Goal: Information Seeking & Learning: Learn about a topic

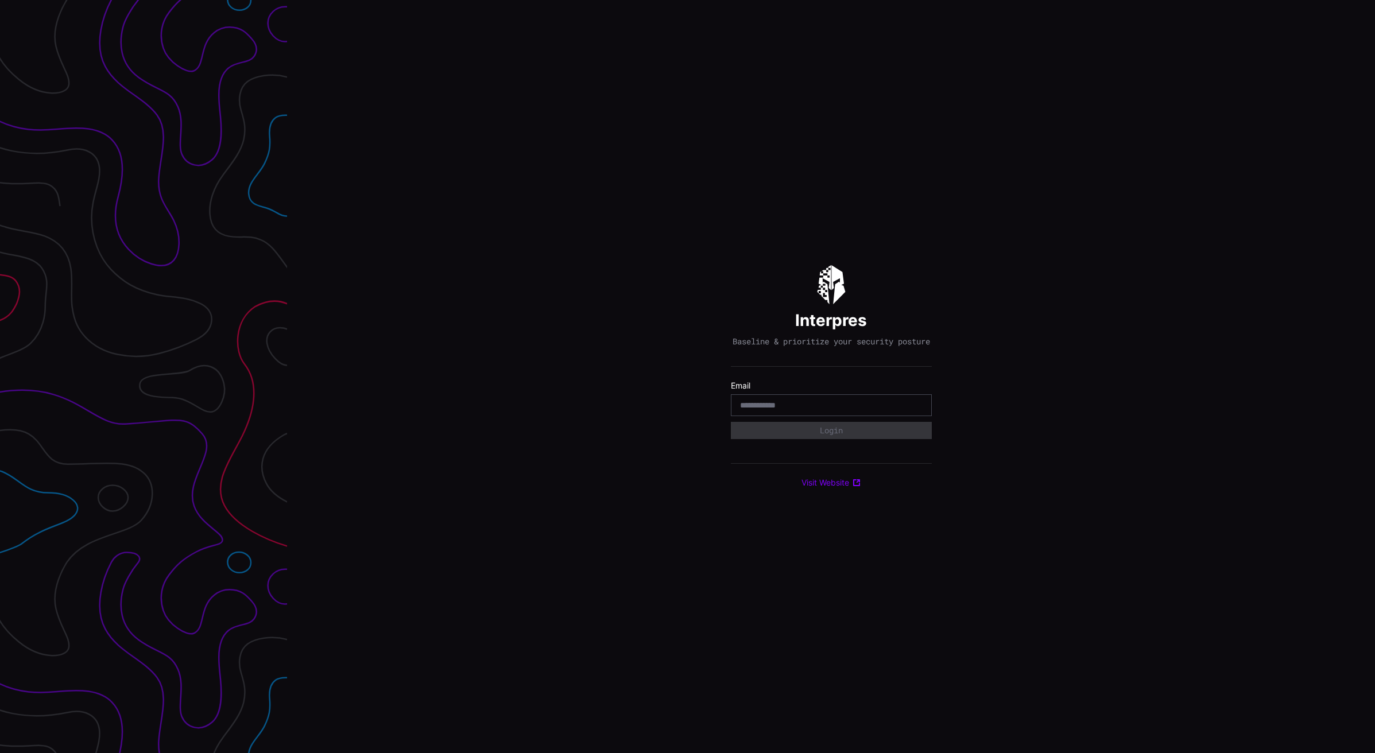
click at [875, 410] on input "email" at bounding box center [831, 405] width 183 height 10
type input "**********"
click at [858, 437] on button "Login" at bounding box center [831, 430] width 201 height 17
click at [857, 438] on div "Select Tenant" at bounding box center [826, 436] width 172 height 10
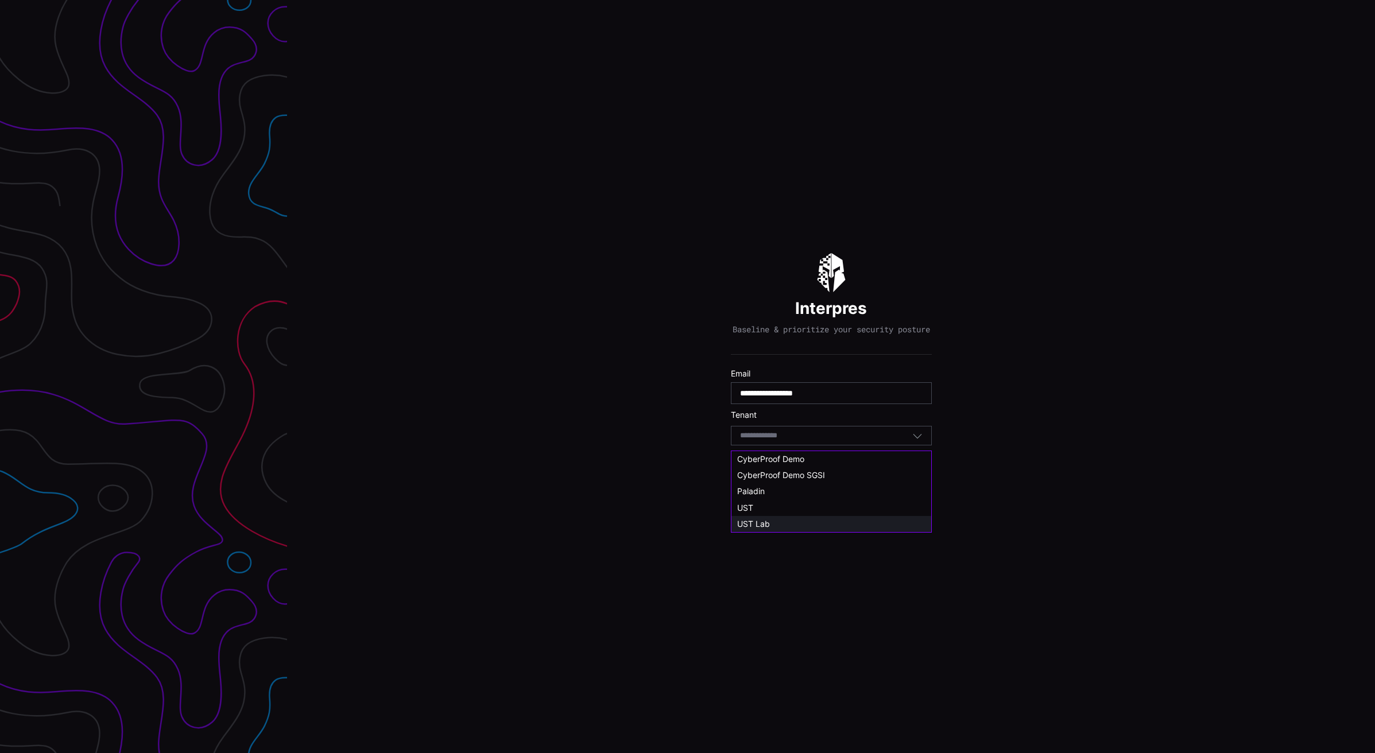
click at [850, 518] on div "UST Lab" at bounding box center [831, 524] width 200 height 16
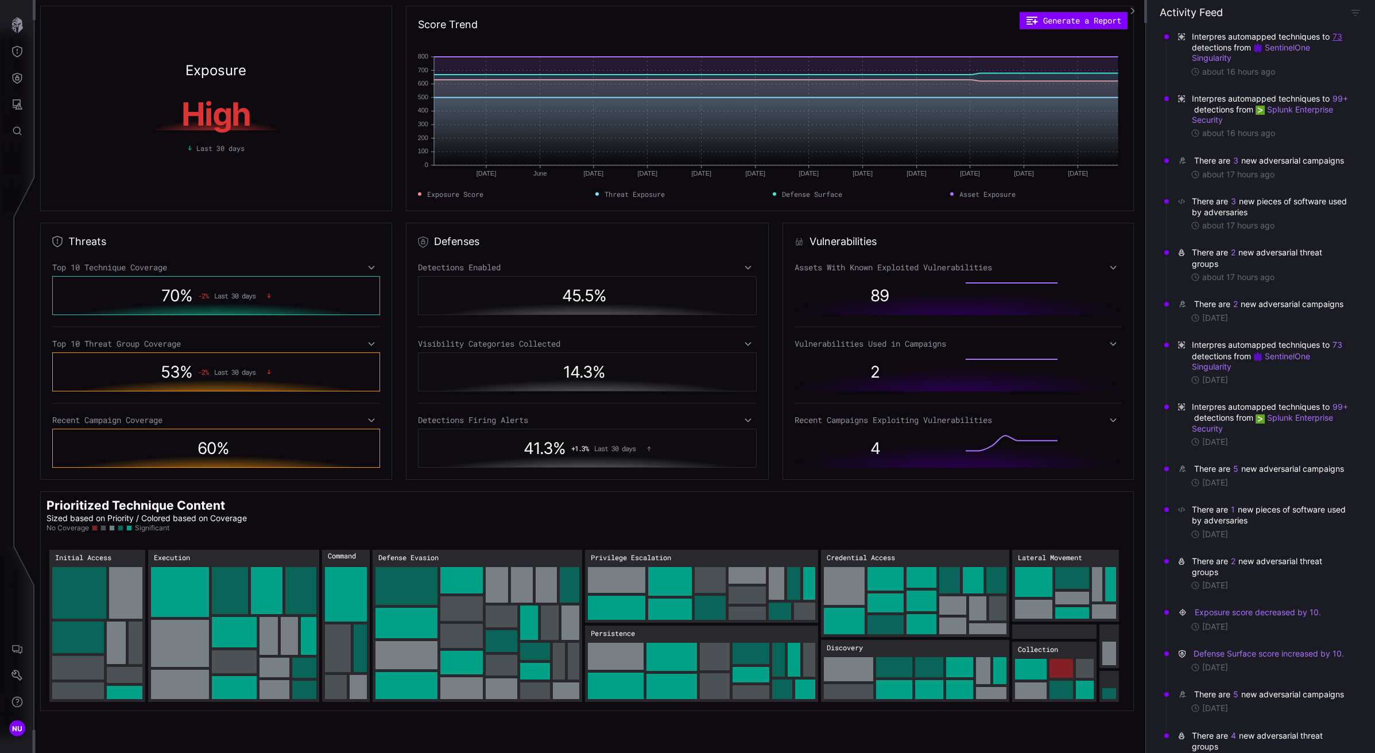
click at [1335, 40] on button "73" at bounding box center [1337, 36] width 11 height 11
click at [1301, 49] on h6 "Detection ( 73 )" at bounding box center [1348, 51] width 161 height 9
click at [1302, 113] on link "WebShell: ApacheSubshell" at bounding box center [1348, 114] width 161 height 9
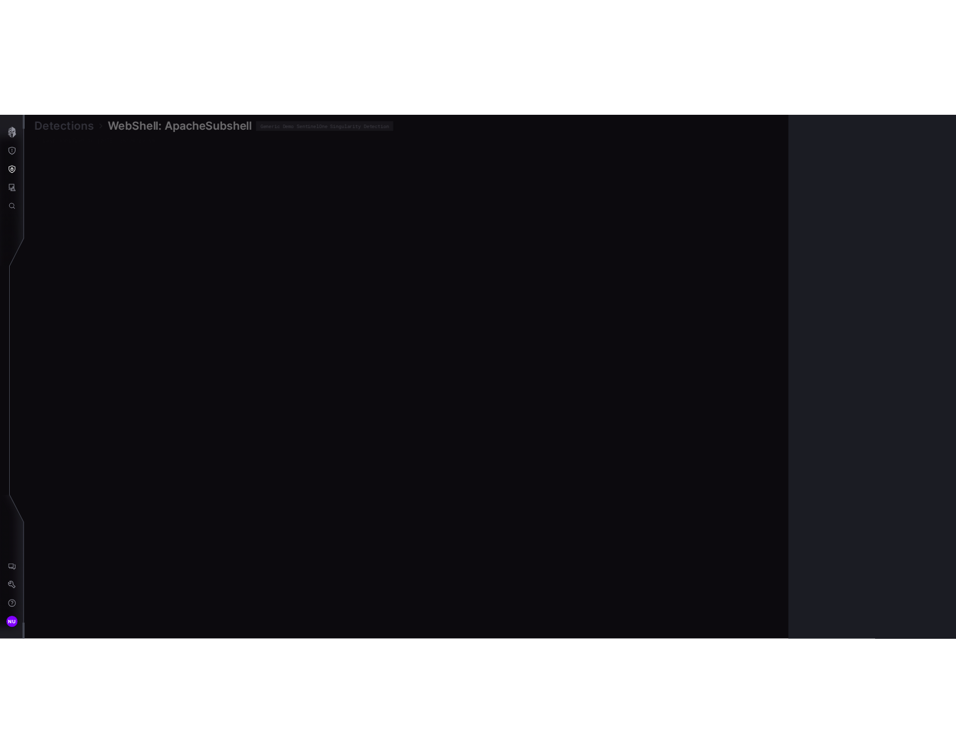
scroll to position [2287, 330]
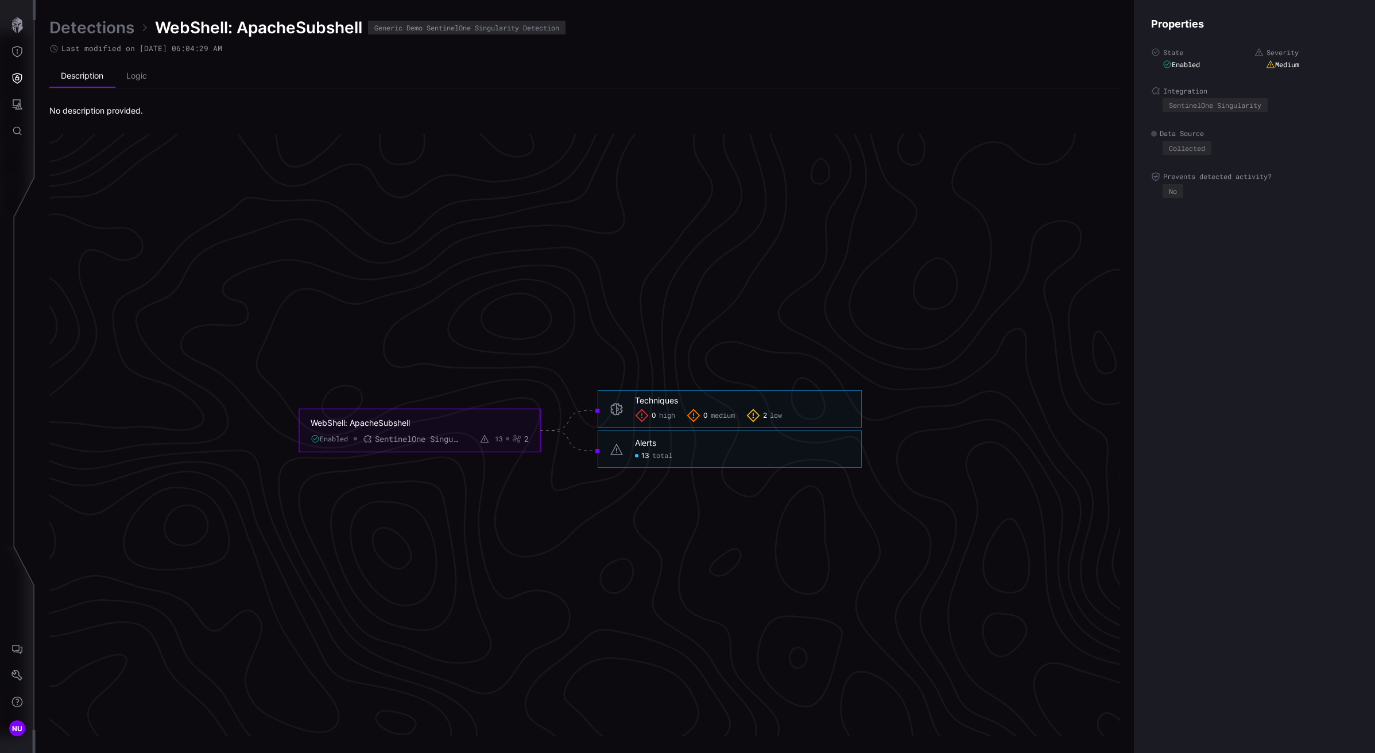
click at [377, 429] on div "WebShell: ApacheSubshell Enabled SentinelOne Singularity 13 2" at bounding box center [420, 430] width 218 height 26
click at [377, 424] on div "WebShell: ApacheSubshell" at bounding box center [411, 422] width 201 height 10
click at [98, 27] on link "Detections" at bounding box center [91, 27] width 85 height 21
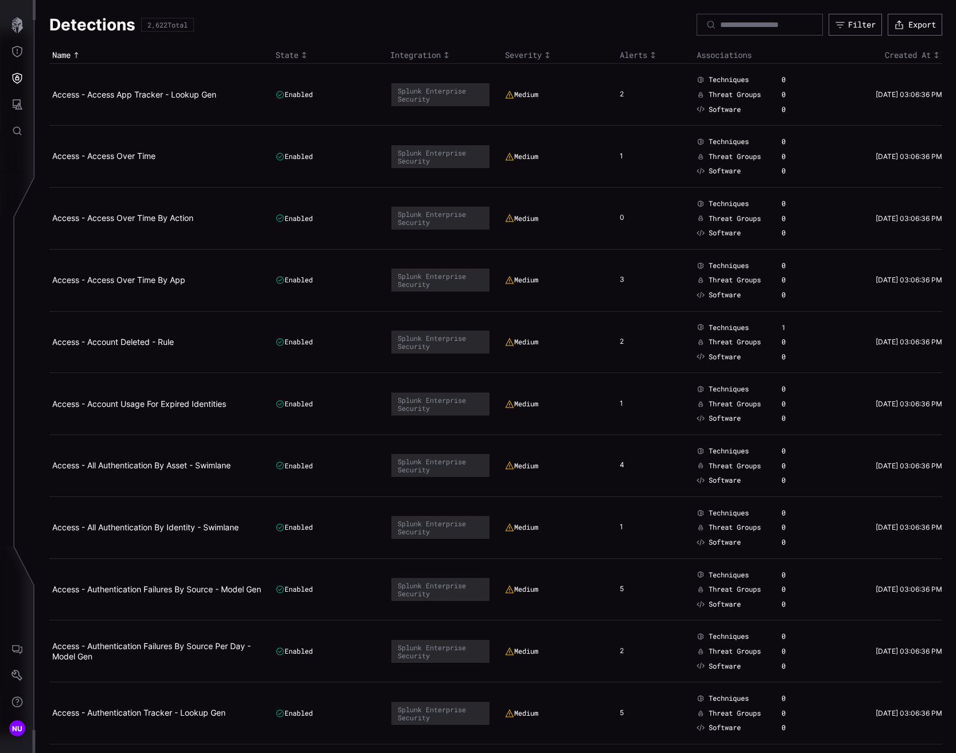
click at [172, 95] on link "Access - Access App Tracker - Lookup Gen" at bounding box center [134, 95] width 164 height 10
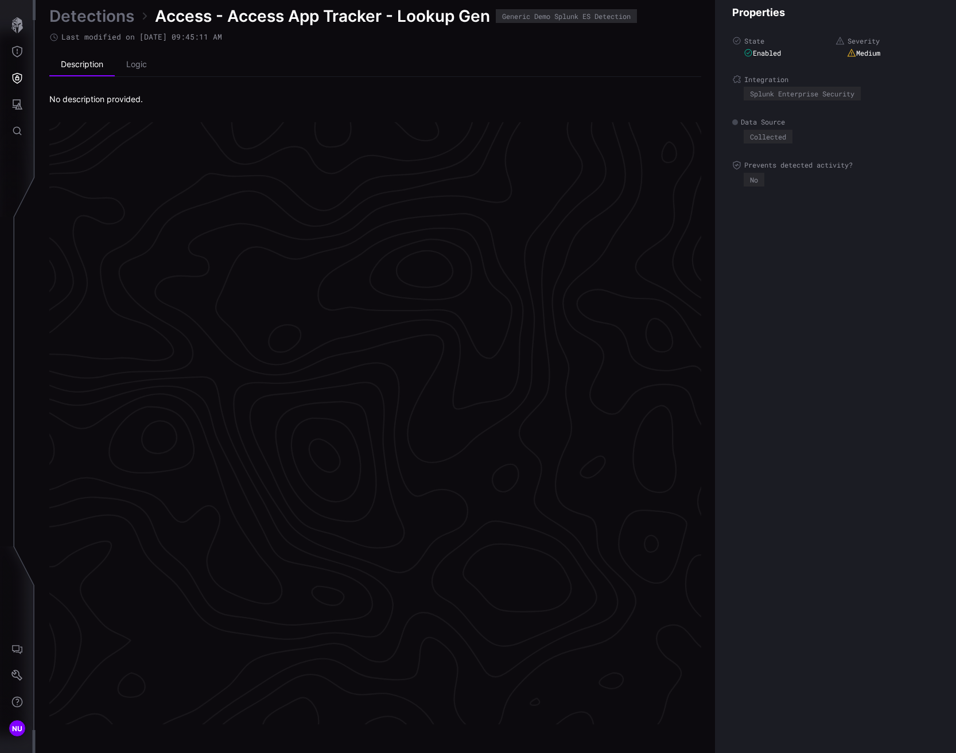
scroll to position [2287, 540]
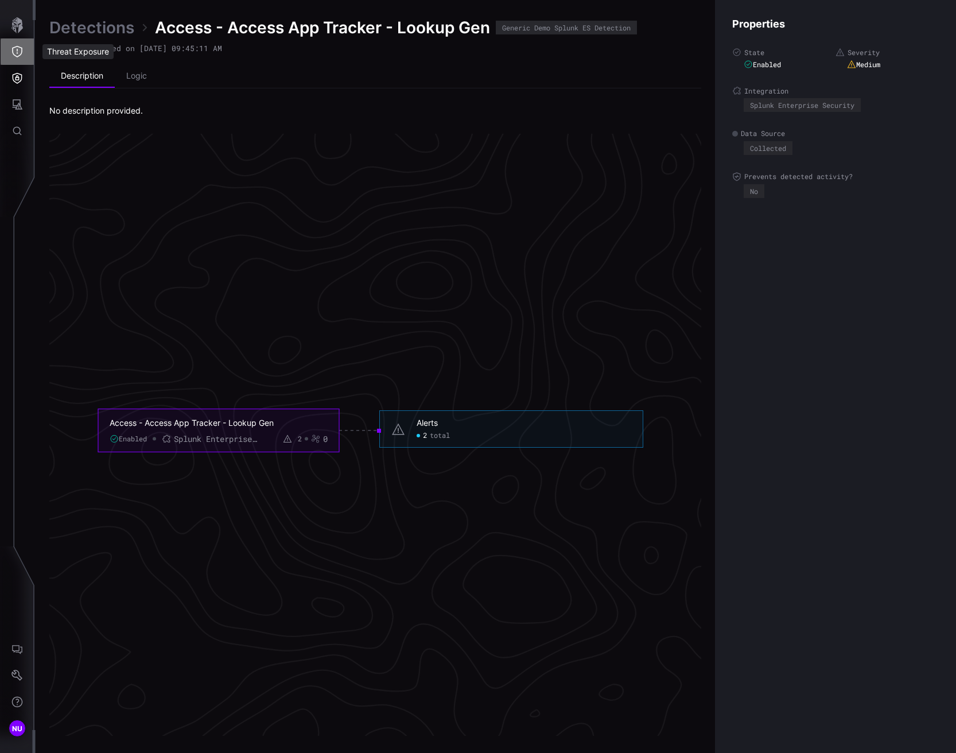
click at [17, 51] on icon "Threat Exposure" at bounding box center [17, 51] width 10 height 11
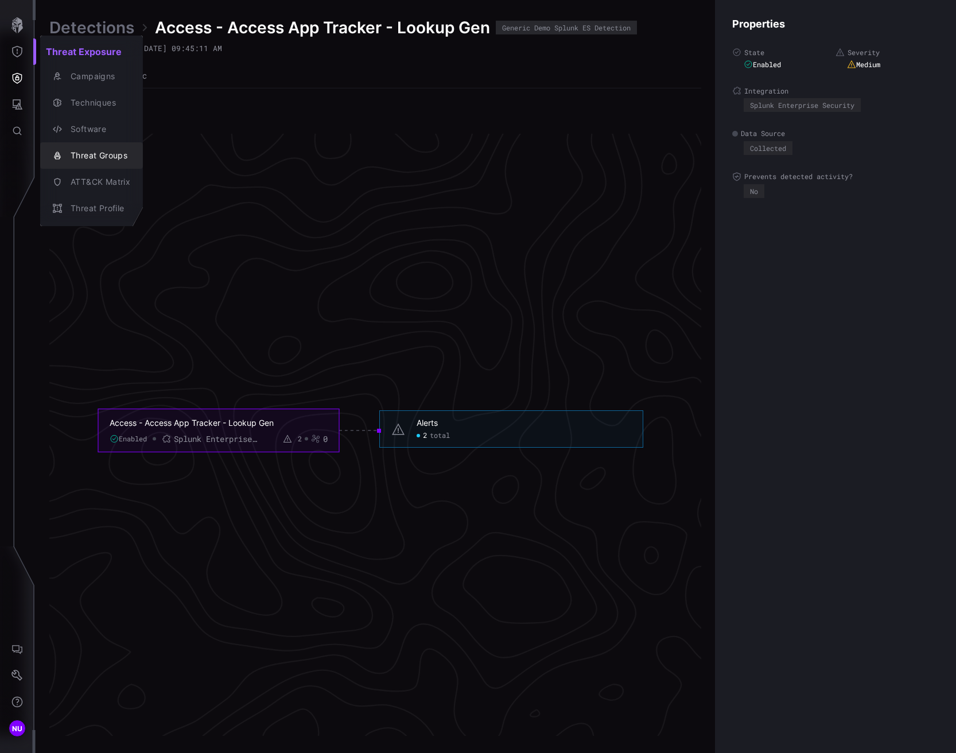
click at [100, 152] on div "Threat Groups" at bounding box center [97, 156] width 65 height 14
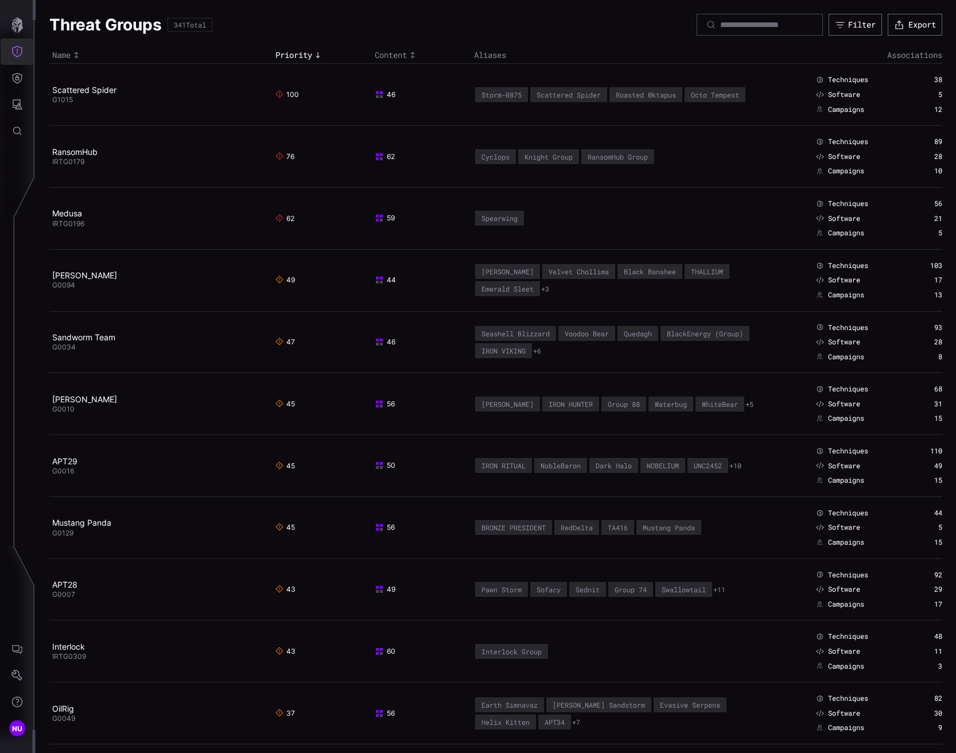
click at [18, 48] on icon "Threat Exposure" at bounding box center [16, 51] width 11 height 11
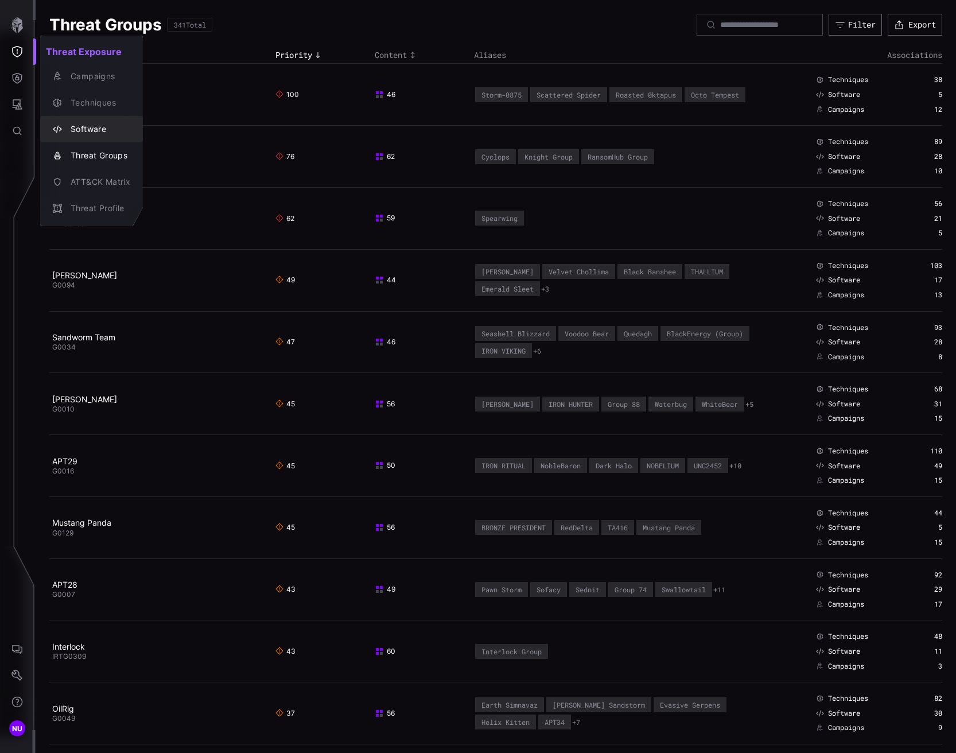
click at [83, 133] on div "Software" at bounding box center [97, 129] width 65 height 14
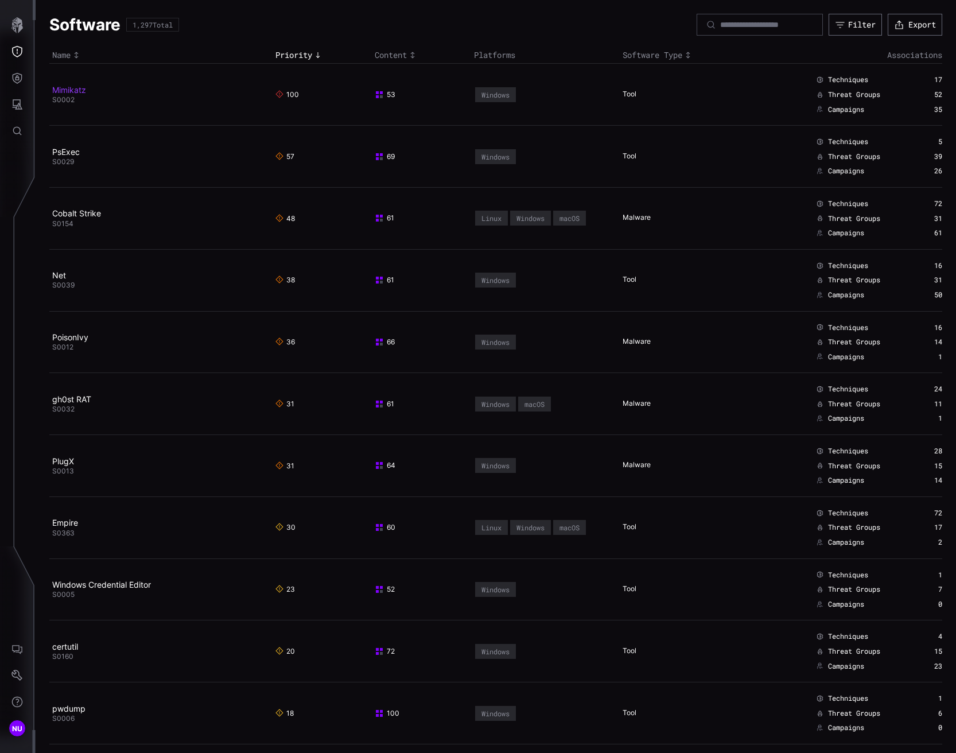
click at [70, 91] on link "Mimikatz" at bounding box center [69, 90] width 34 height 10
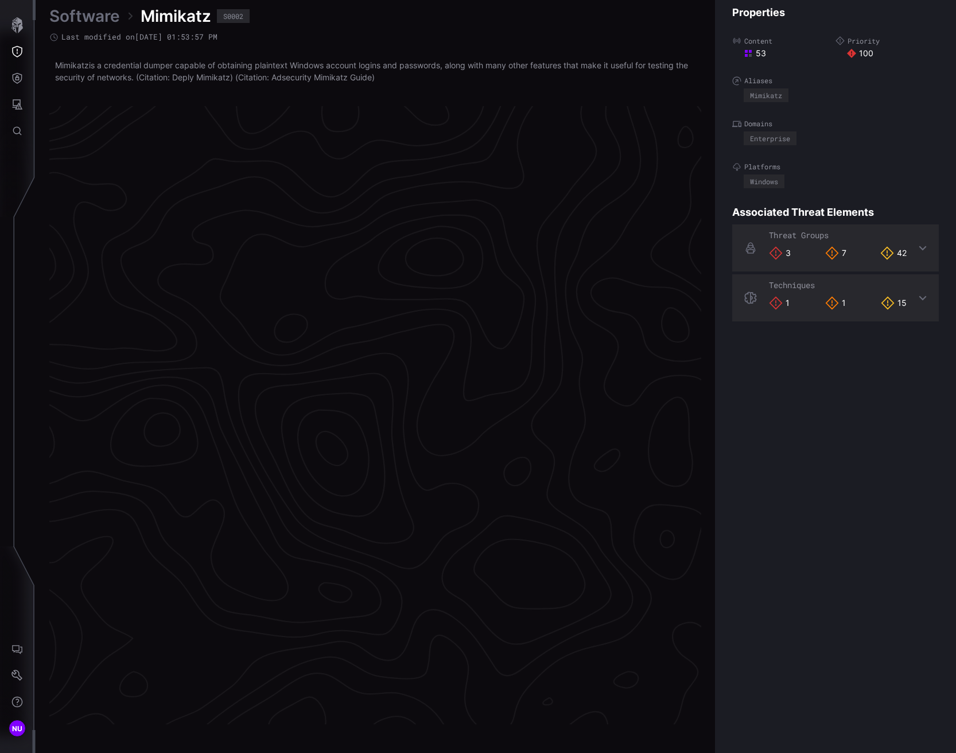
scroll to position [2279, 540]
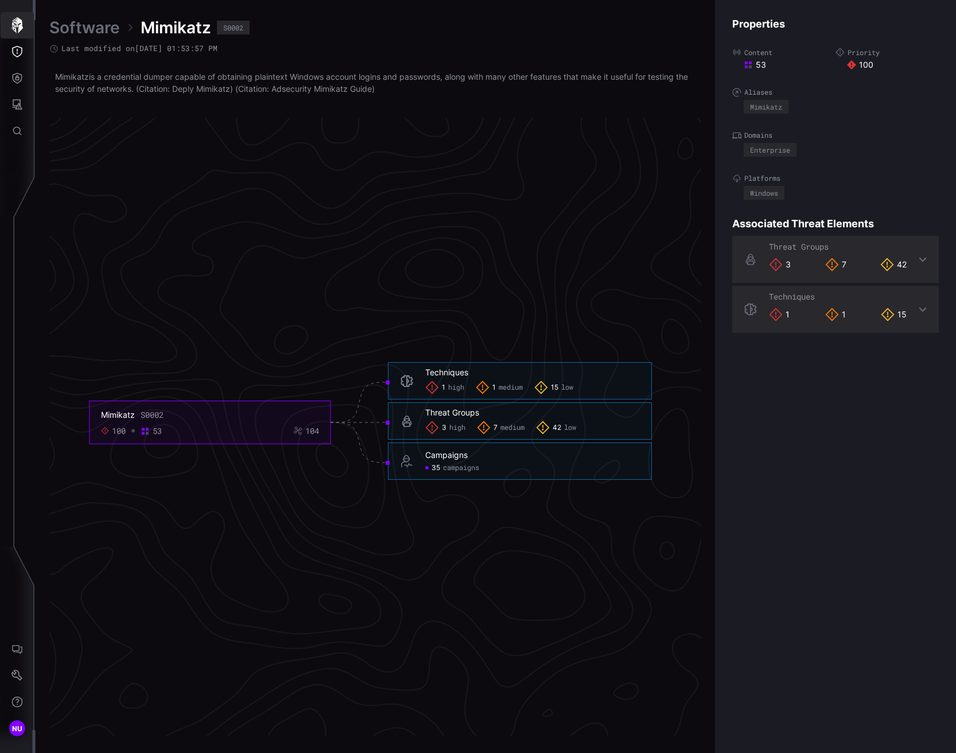
click at [5, 21] on button "button" at bounding box center [17, 25] width 33 height 26
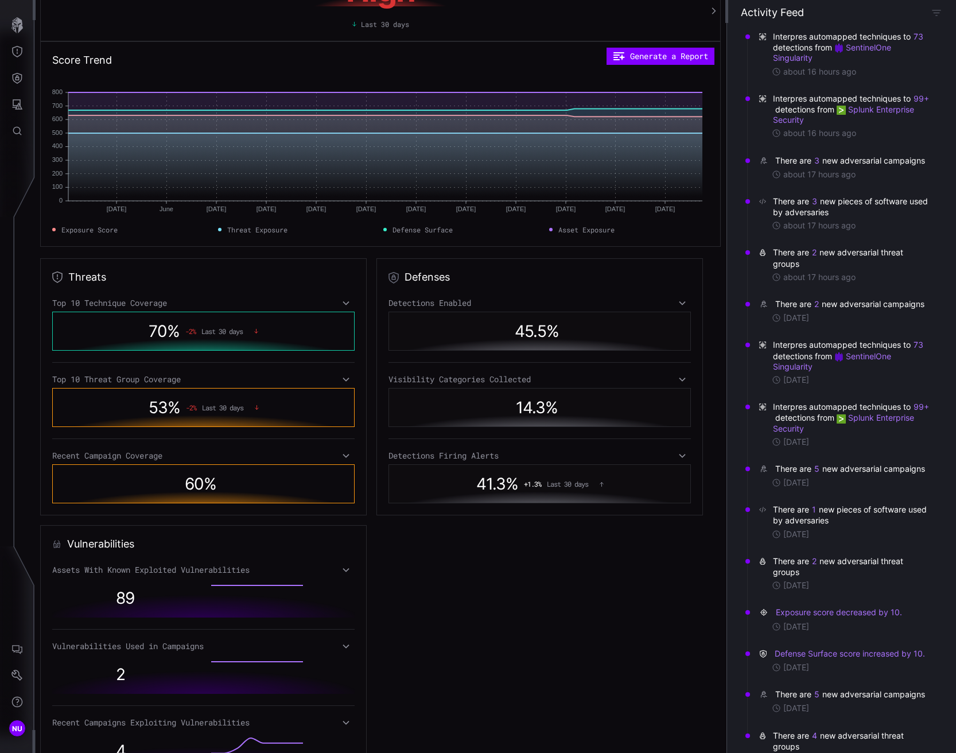
scroll to position [88, 0]
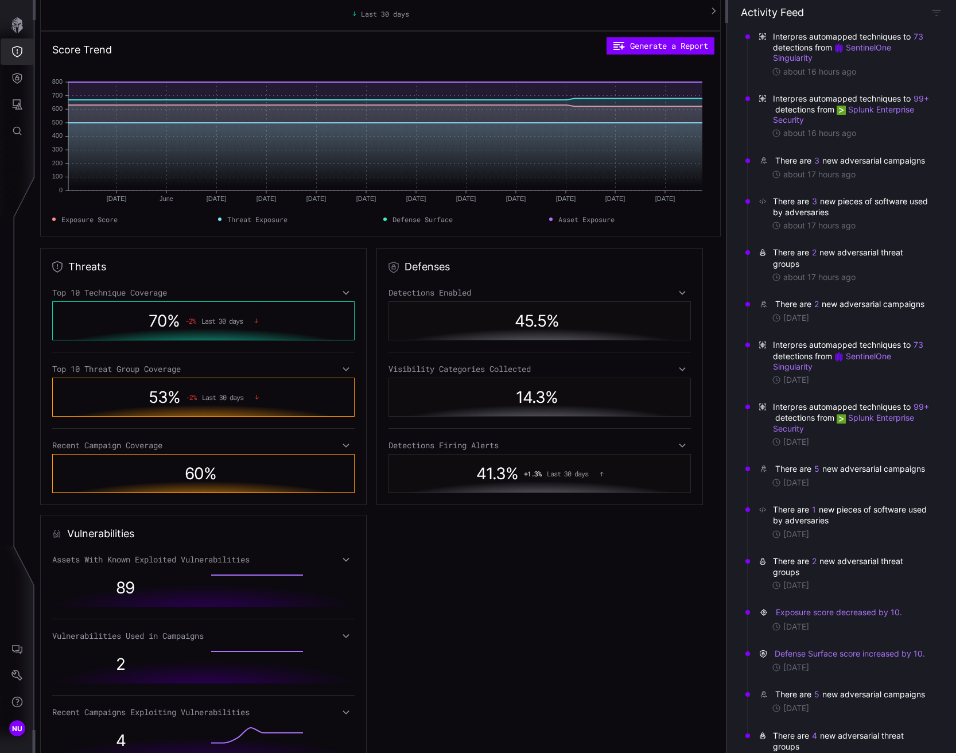
click at [26, 49] on button "Threat Exposure" at bounding box center [17, 51] width 33 height 26
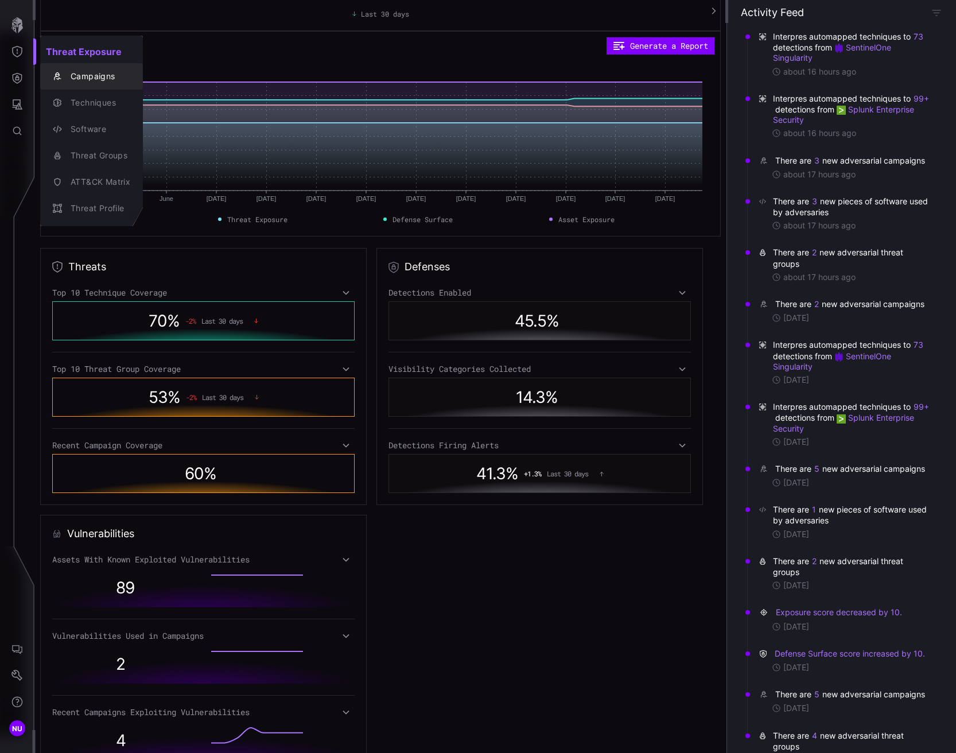
click at [83, 78] on div "Campaigns" at bounding box center [97, 76] width 65 height 14
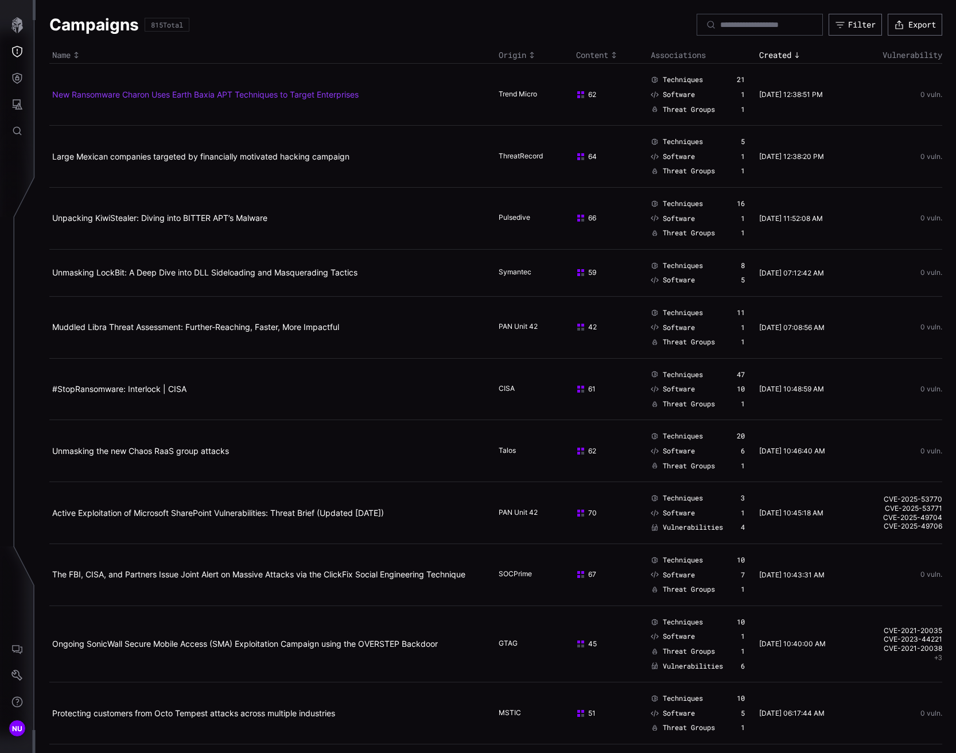
click at [148, 94] on link "New Ransomware Charon Uses Earth Baxia APT Techniques to Target Enterprises" at bounding box center [205, 95] width 307 height 10
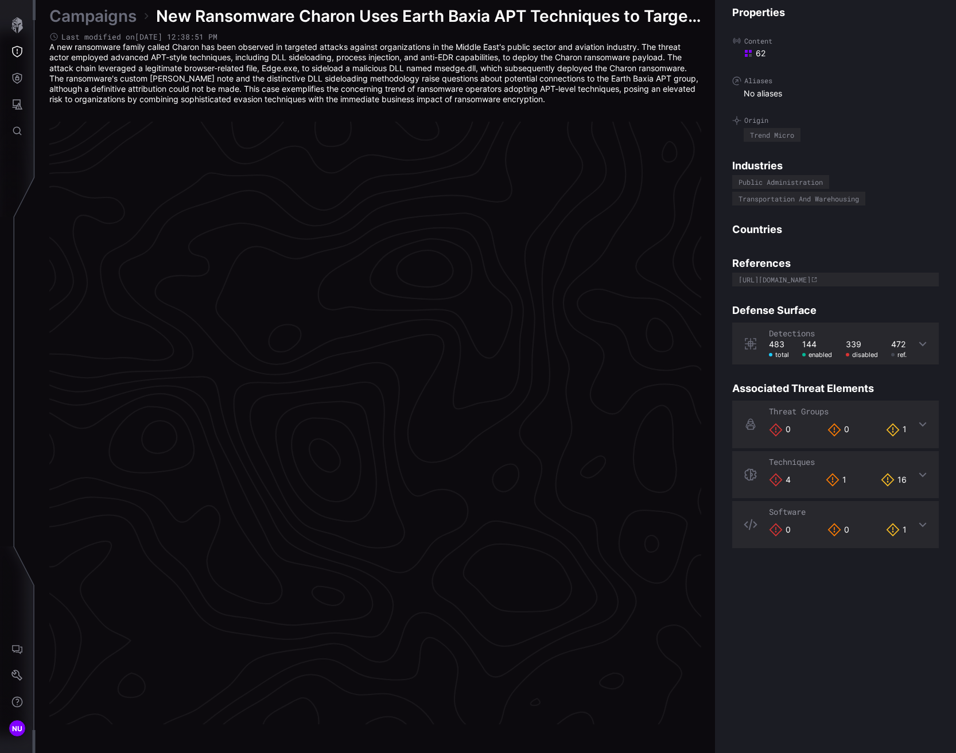
scroll to position [2287, 540]
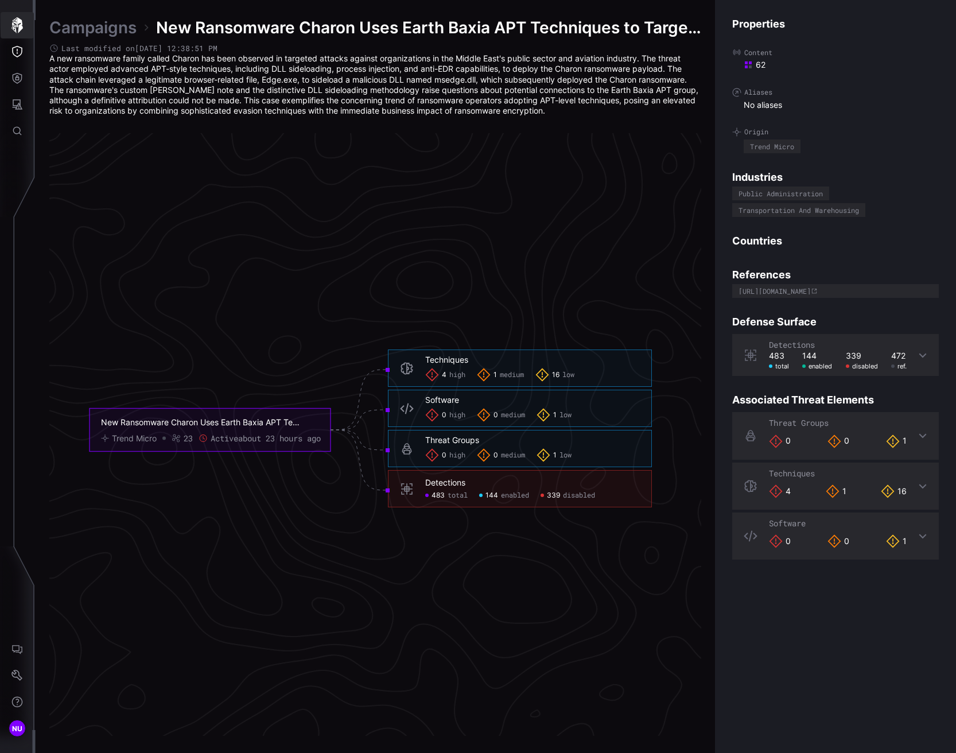
click at [13, 25] on icon "button" at bounding box center [17, 25] width 16 height 16
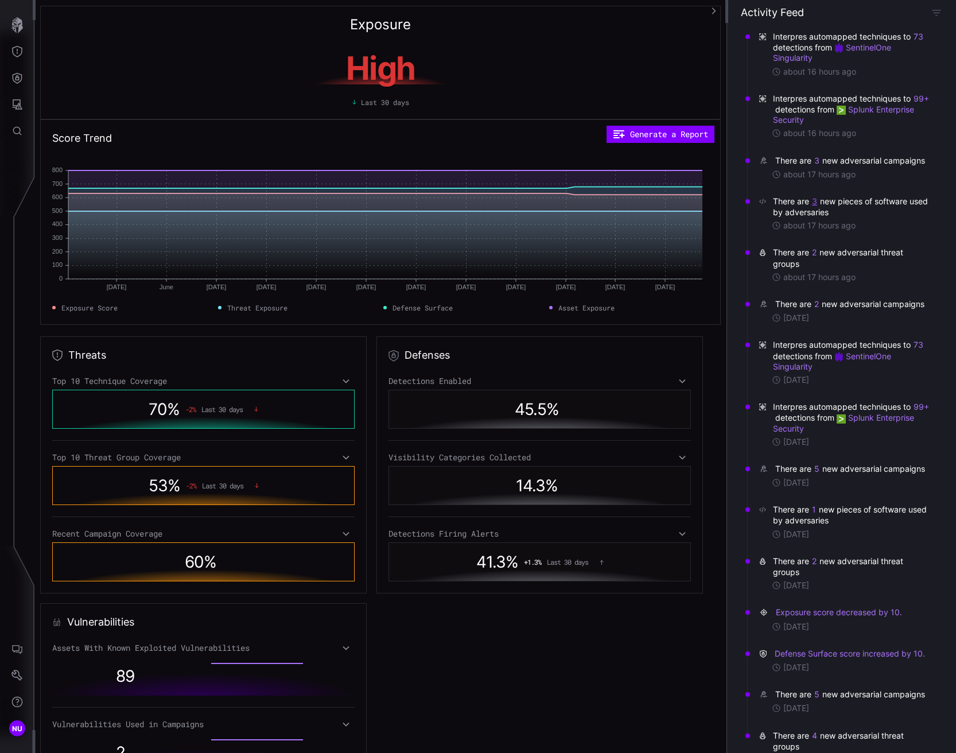
click at [815, 207] on button "3" at bounding box center [815, 201] width 6 height 11
click at [797, 215] on link "AllaKore" at bounding box center [849, 212] width 161 height 9
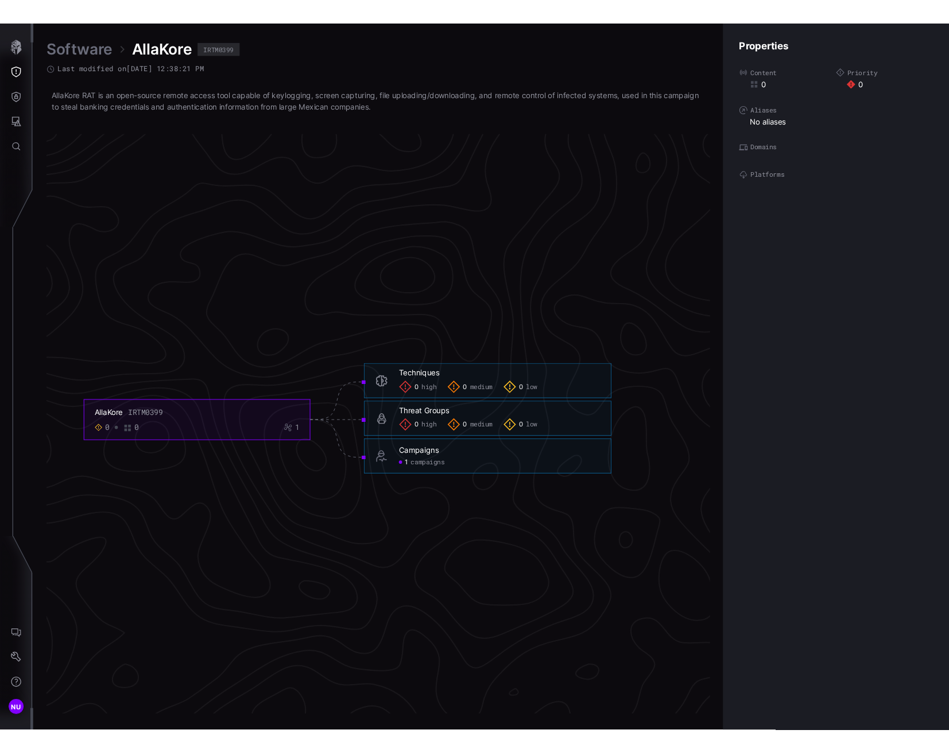
scroll to position [2285, 683]
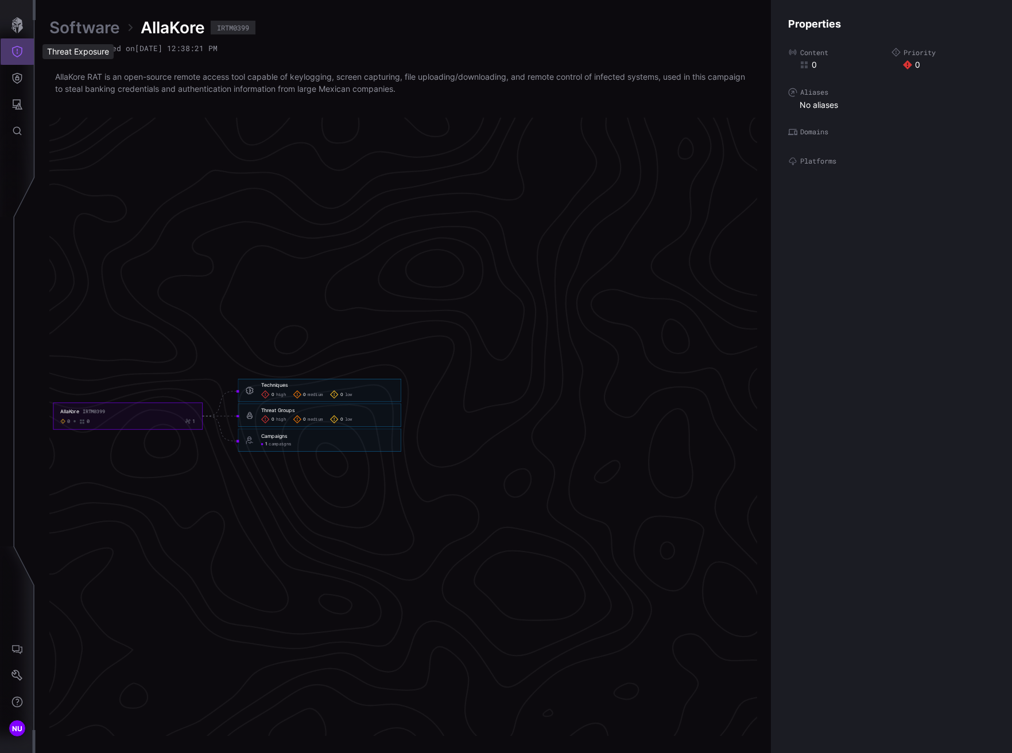
click at [14, 42] on button "Threat Exposure" at bounding box center [17, 51] width 33 height 26
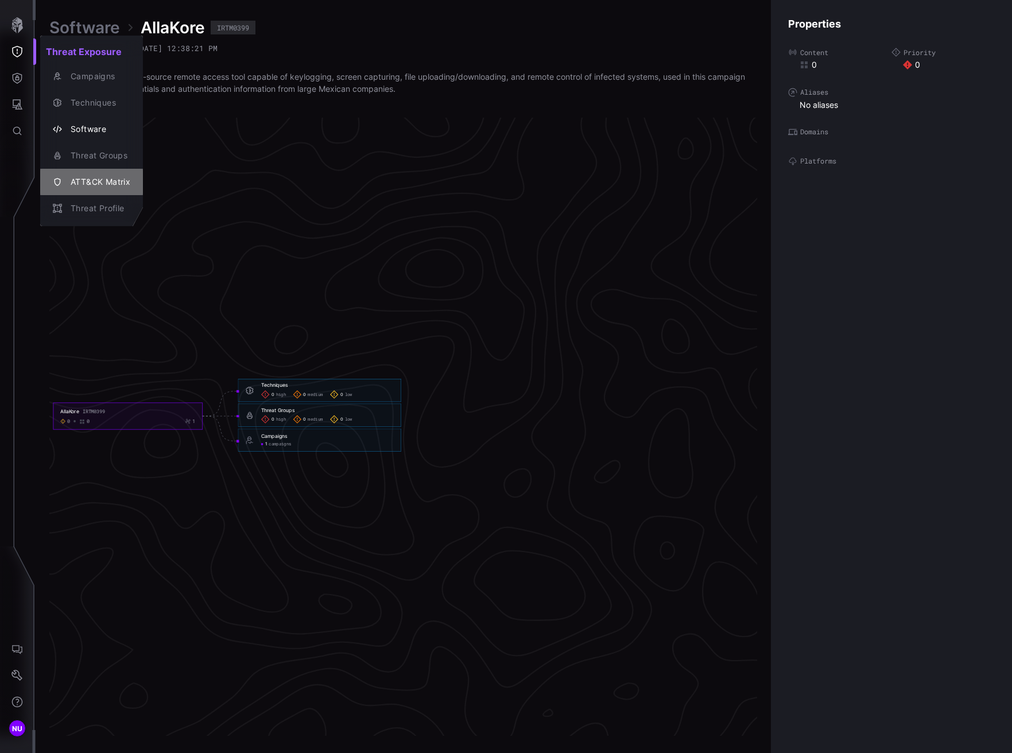
click at [91, 185] on div "ATT&CK Matrix" at bounding box center [97, 182] width 65 height 14
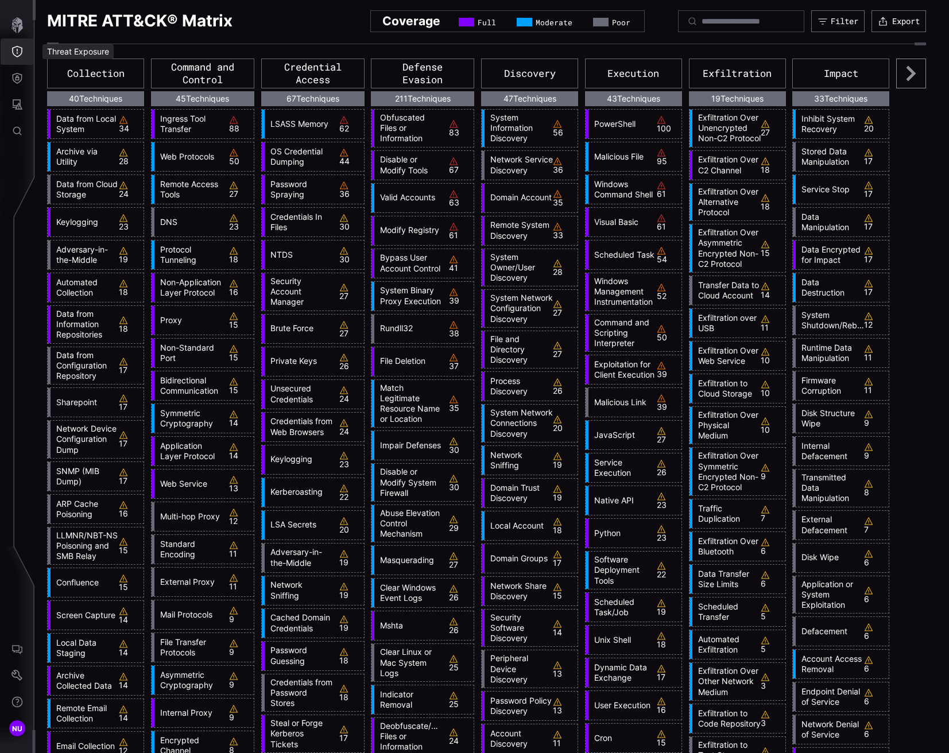
click at [10, 47] on button "Threat Exposure" at bounding box center [17, 51] width 33 height 26
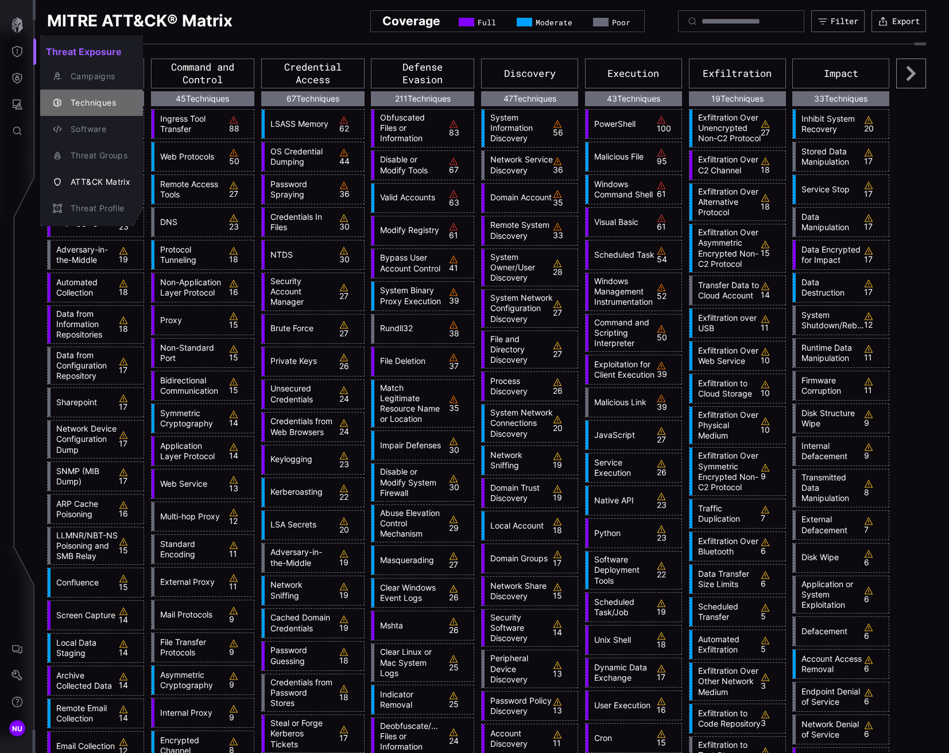
click at [69, 99] on div "Techniques" at bounding box center [97, 103] width 65 height 14
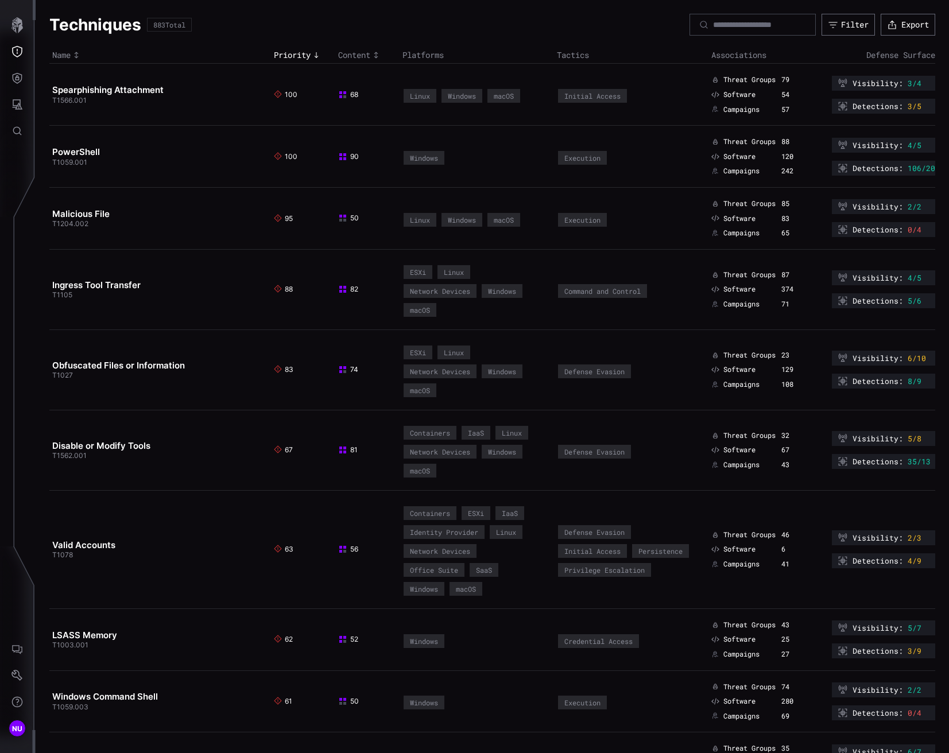
click at [313, 52] on icon "Toggle sort direction" at bounding box center [316, 55] width 9 height 9
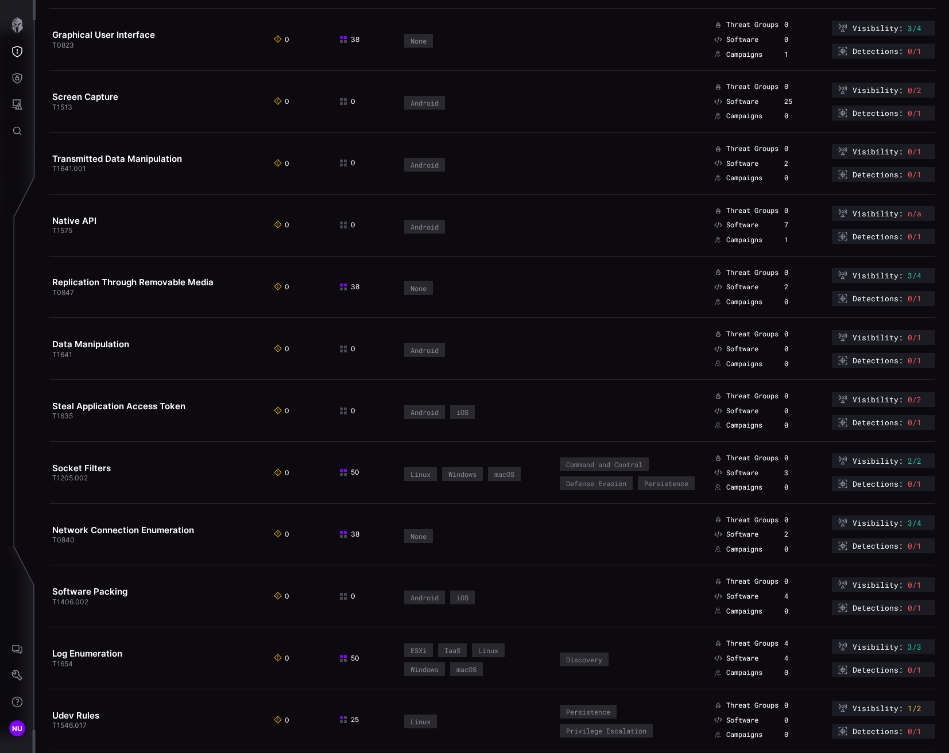
scroll to position [5610, 0]
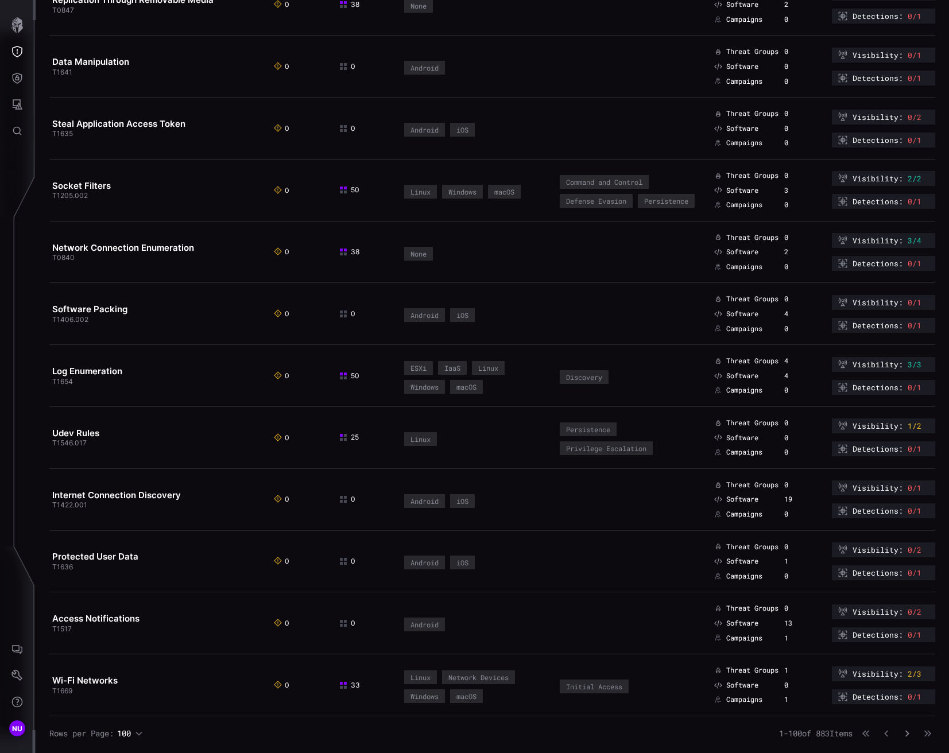
click at [900, 728] on button "button" at bounding box center [907, 733] width 15 height 11
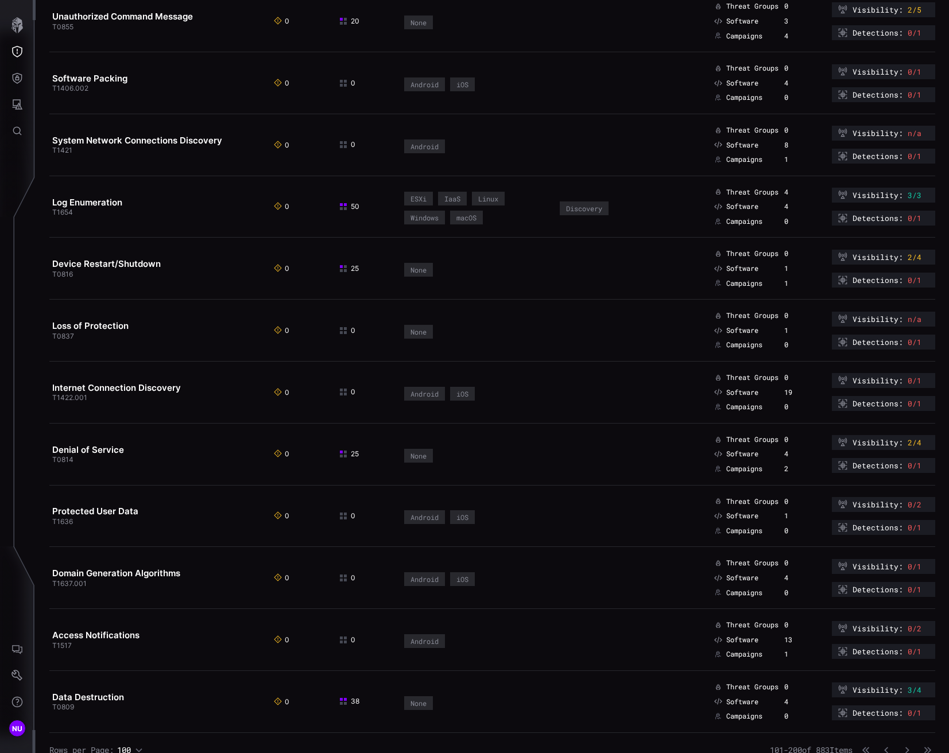
scroll to position [5591, 0]
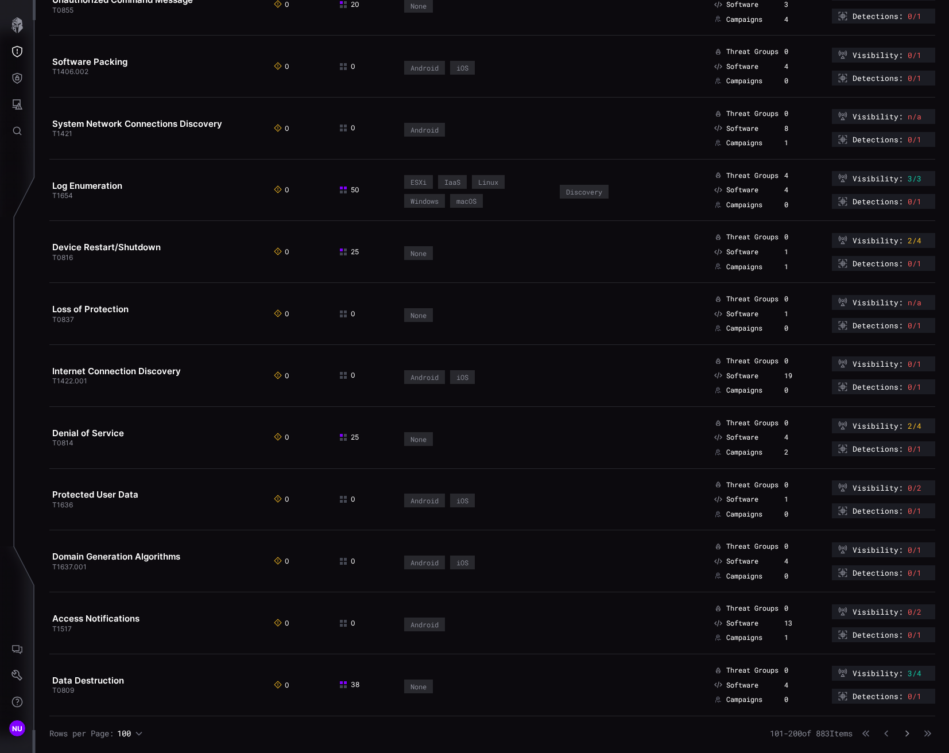
click at [903, 735] on icon "button" at bounding box center [907, 734] width 8 height 8
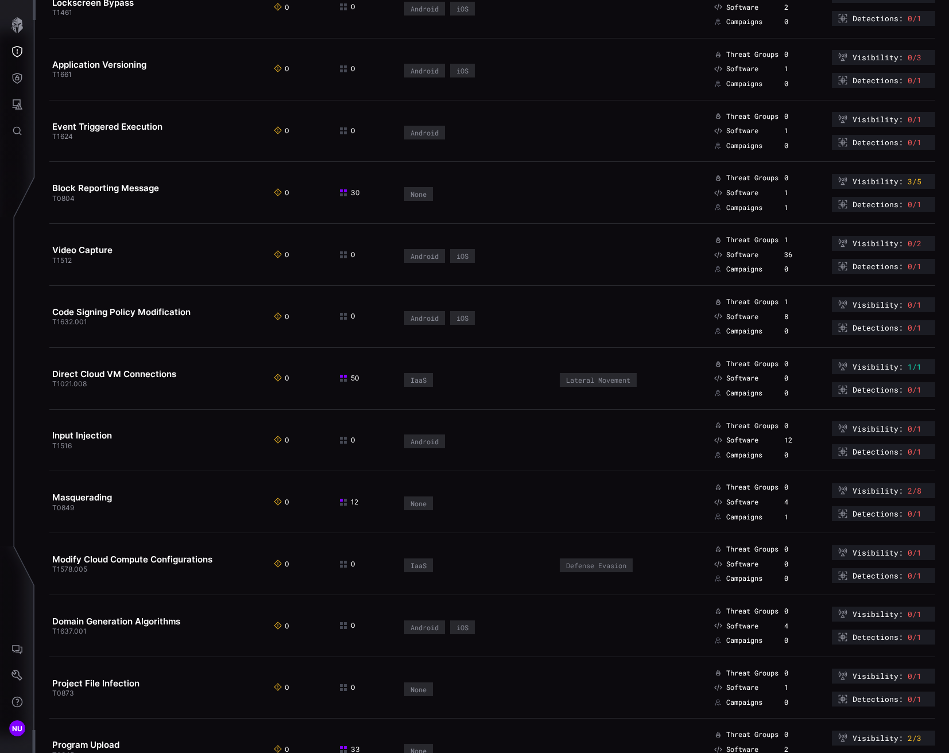
scroll to position [5554, 0]
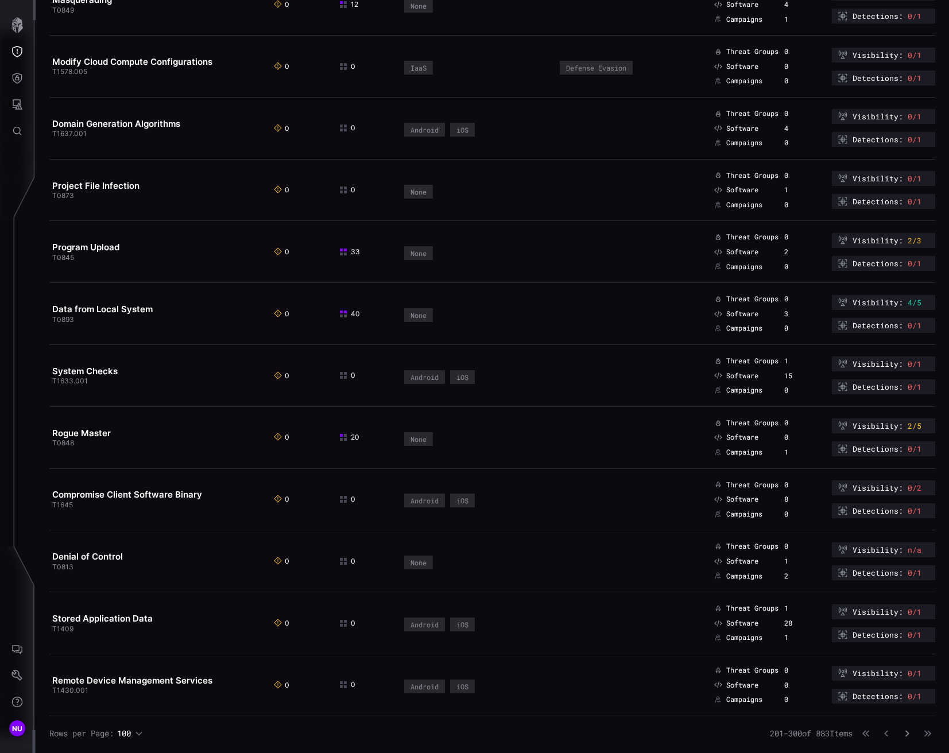
click at [900, 730] on button "button" at bounding box center [907, 733] width 15 height 11
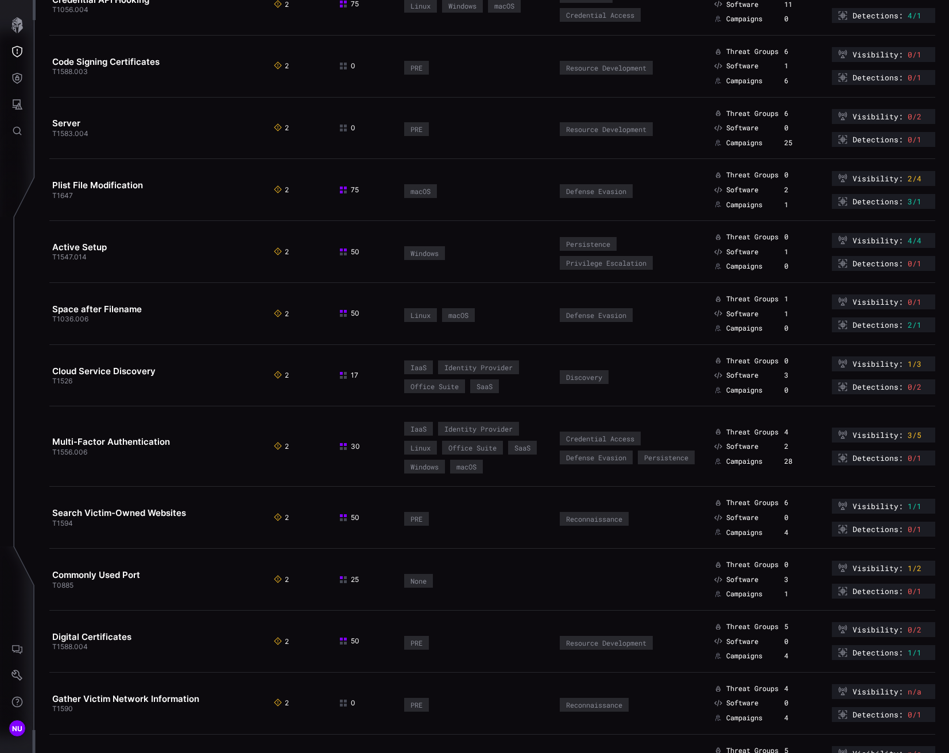
scroll to position [5647, 0]
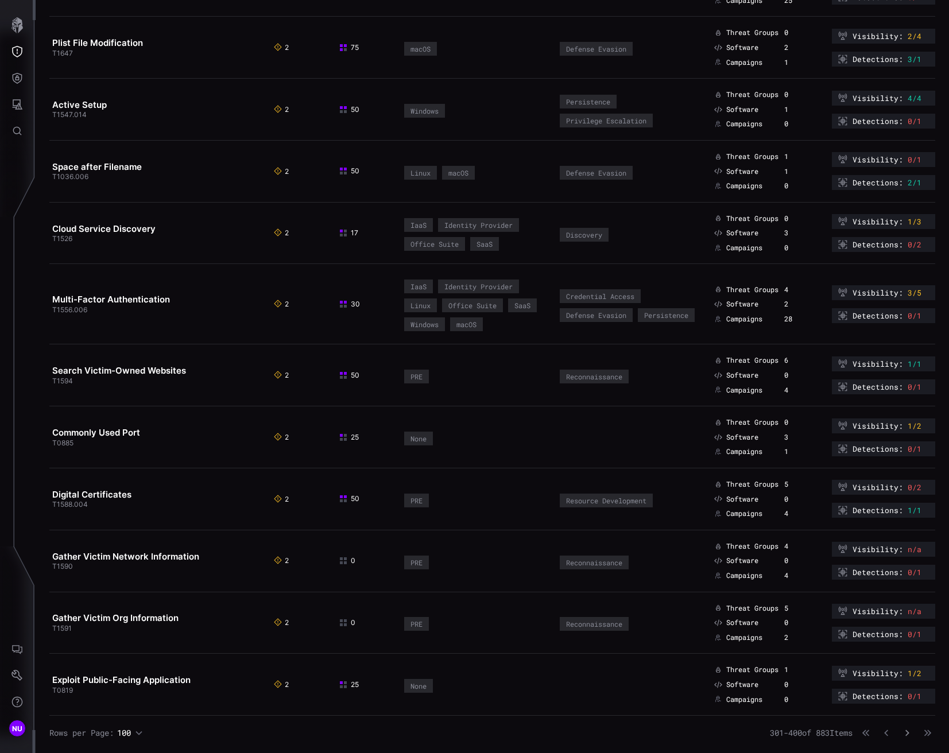
click at [903, 737] on button "button" at bounding box center [907, 733] width 14 height 11
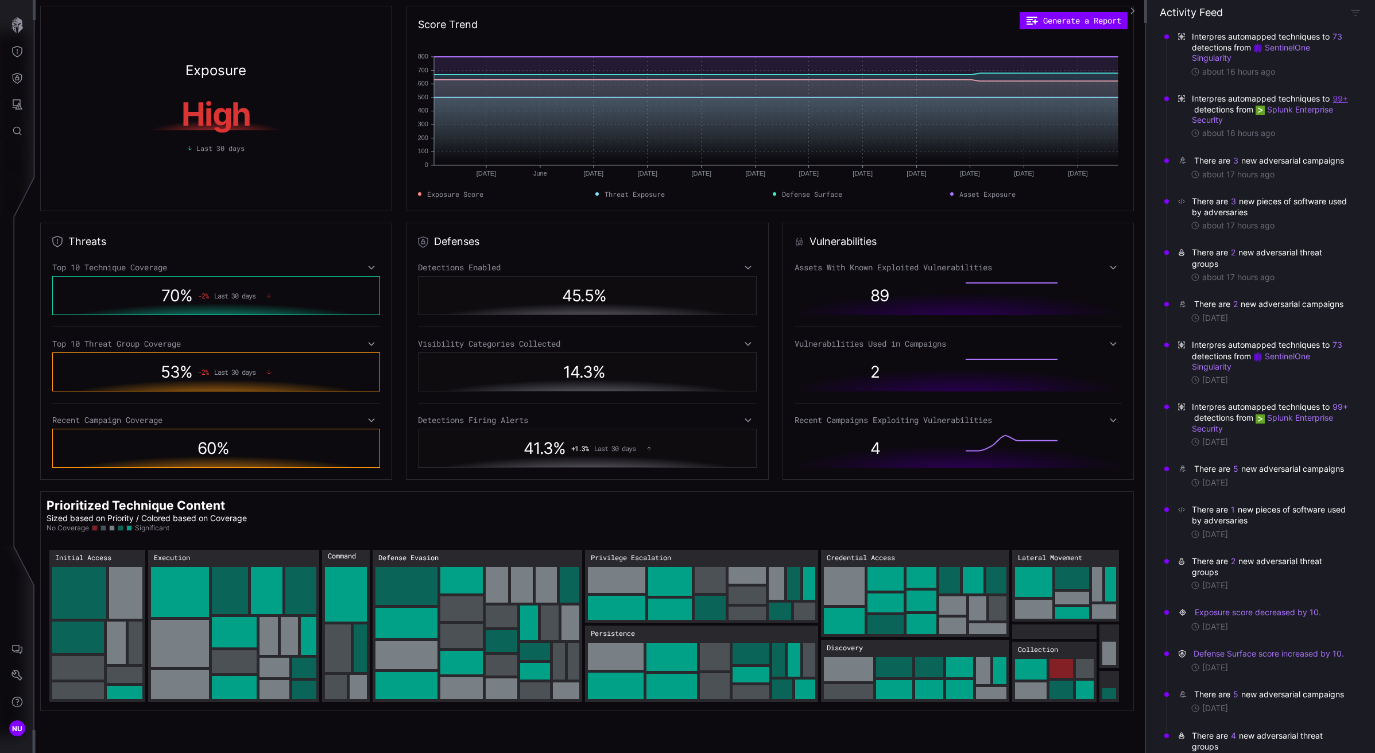
click at [1332, 104] on button "99+" at bounding box center [1340, 98] width 16 height 11
click at [1233, 80] on div "Interpres automapped techniques to 73 detections from SentinelOne Singularity a…" at bounding box center [1263, 54] width 189 height 62
click at [1238, 160] on button "3" at bounding box center [1236, 160] width 6 height 11
click at [1311, 137] on div "about 16 hours ago" at bounding box center [1270, 133] width 159 height 10
click at [1233, 207] on button "3" at bounding box center [1233, 201] width 6 height 11
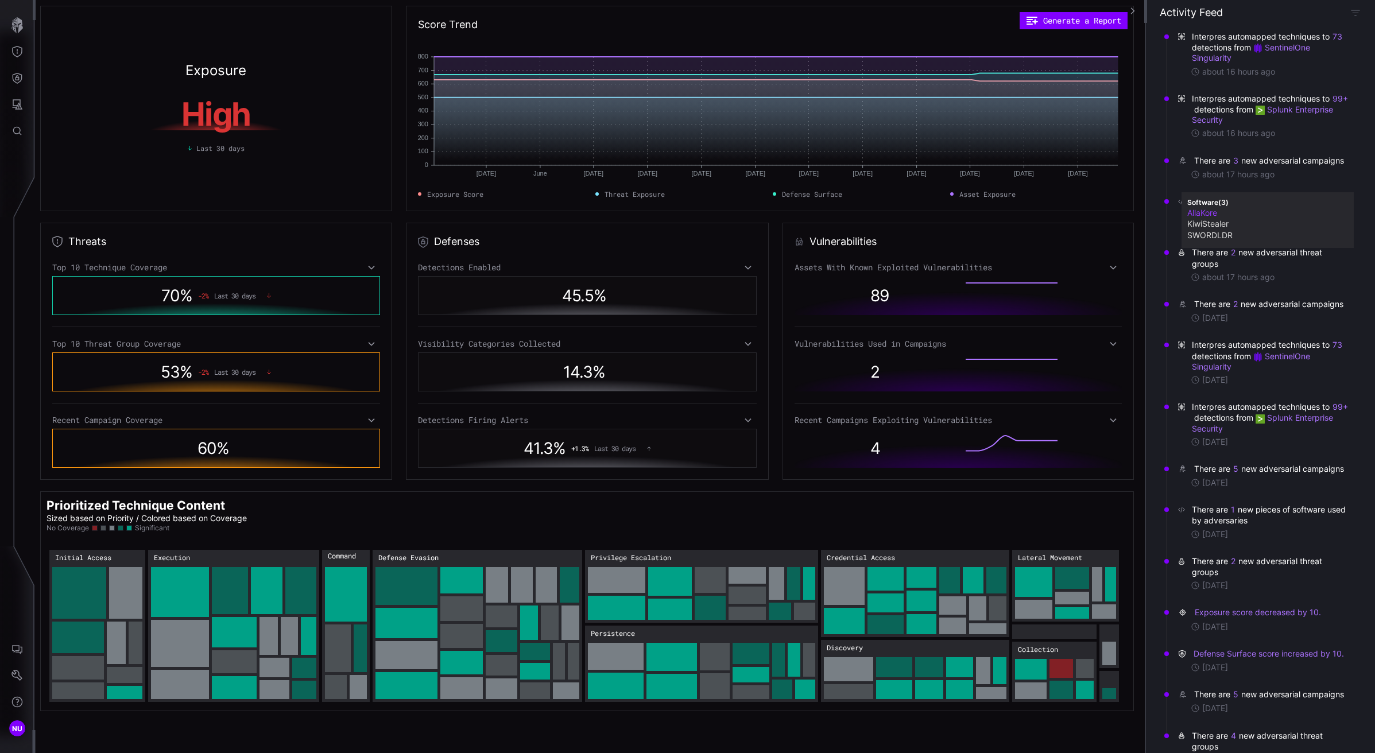
click at [1215, 209] on link "AllaKore" at bounding box center [1267, 212] width 161 height 9
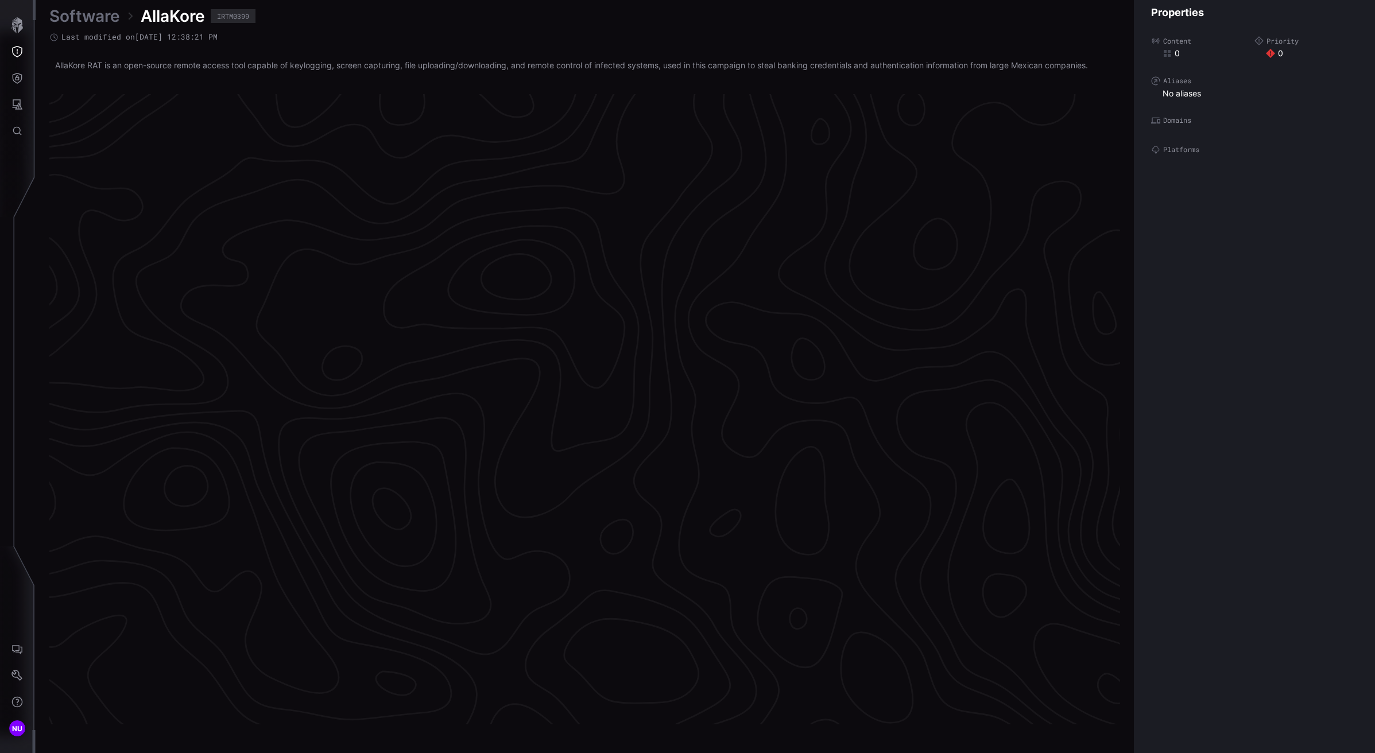
scroll to position [2273, 330]
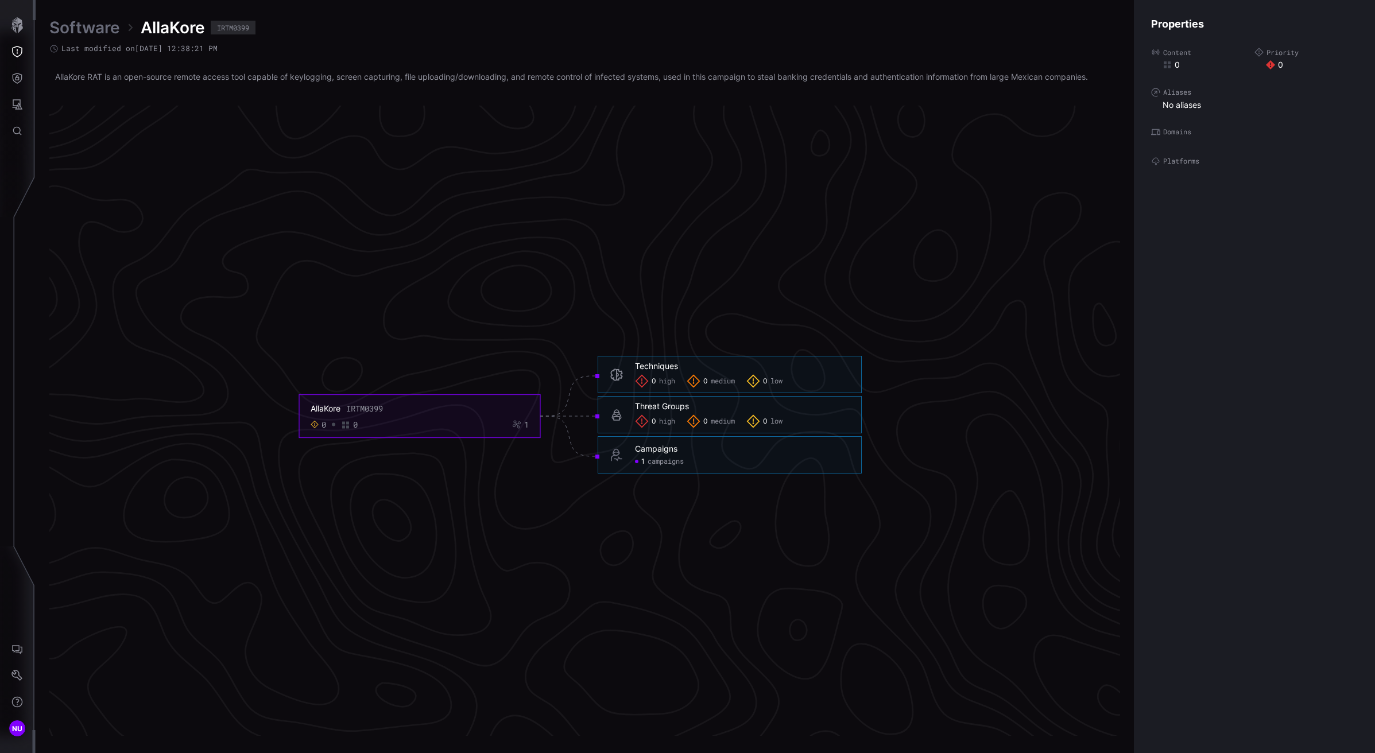
click at [113, 29] on link "Software" at bounding box center [84, 27] width 71 height 21
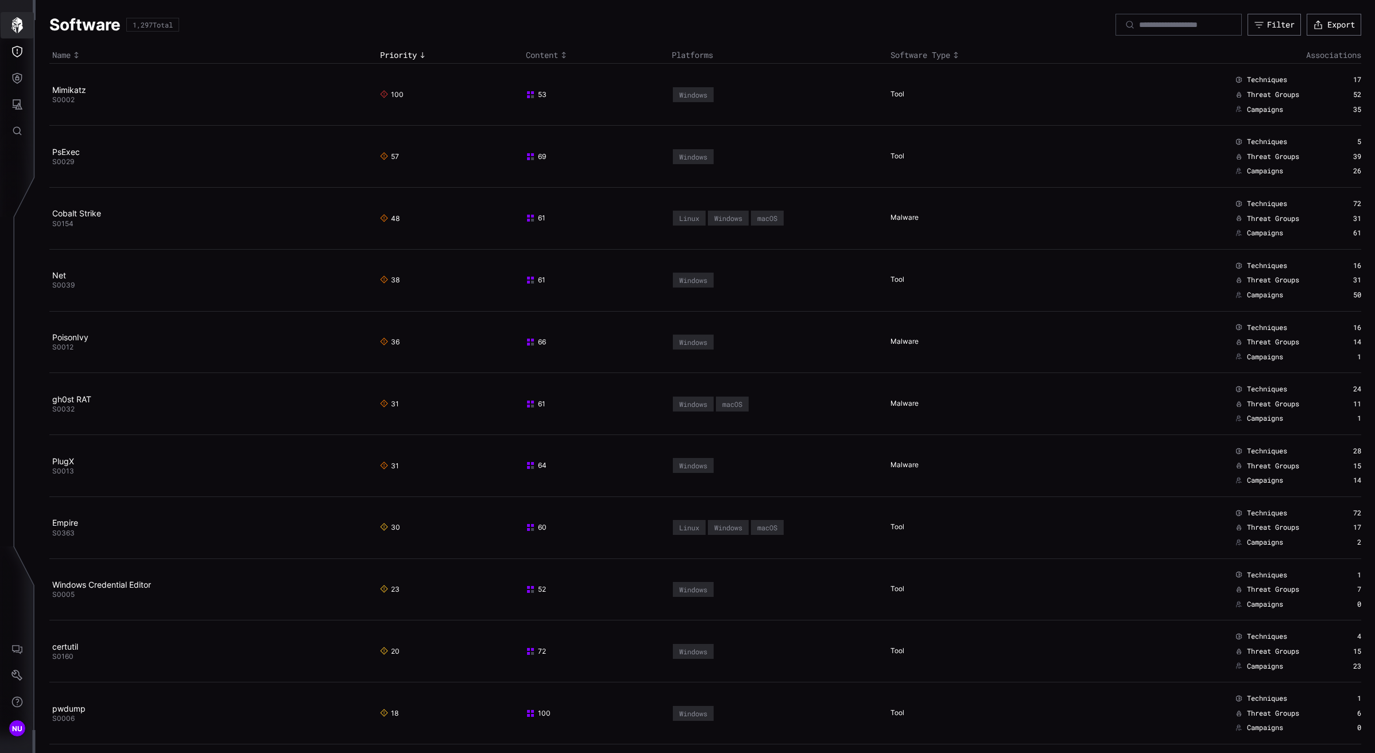
click at [25, 28] on icon "button" at bounding box center [17, 25] width 16 height 16
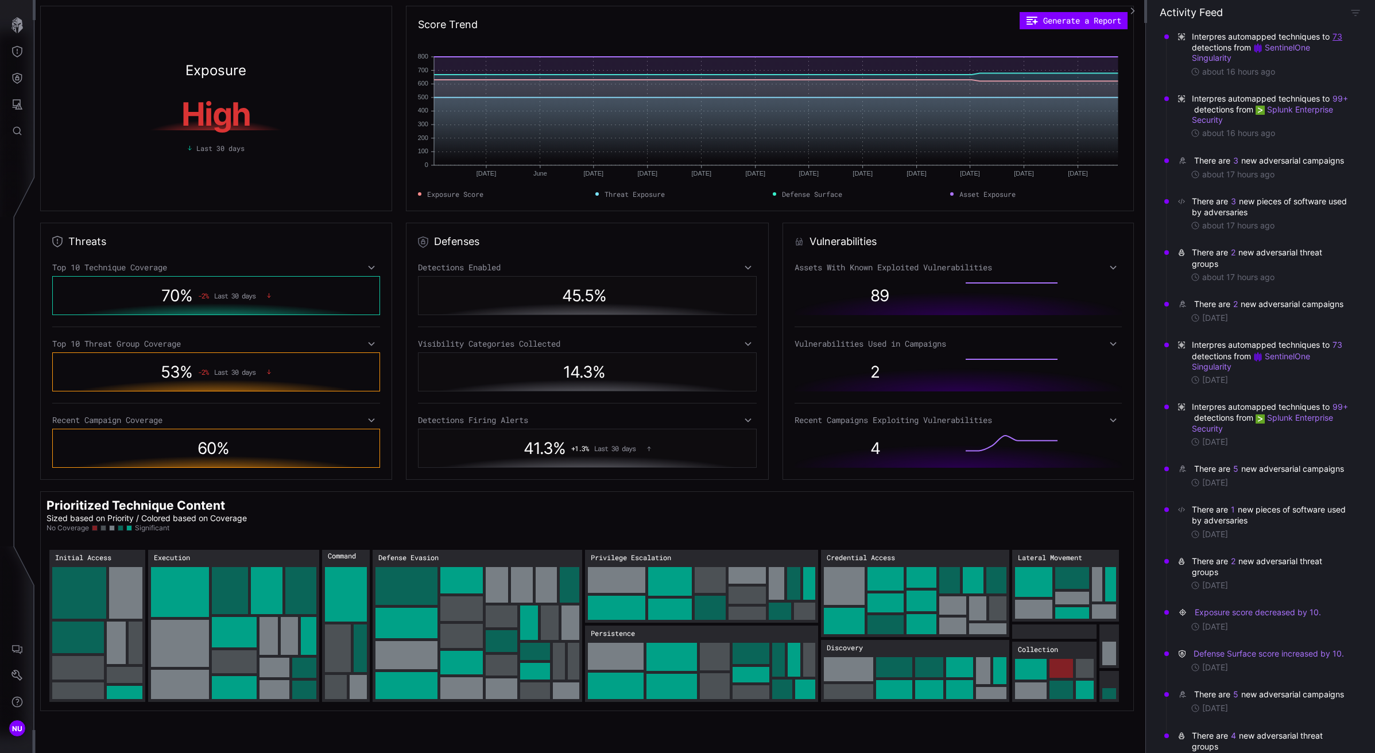
click at [1335, 38] on button "73" at bounding box center [1337, 36] width 11 height 11
click at [1302, 61] on link "Backdoor: ModifyCronPermissions" at bounding box center [1348, 61] width 161 height 9
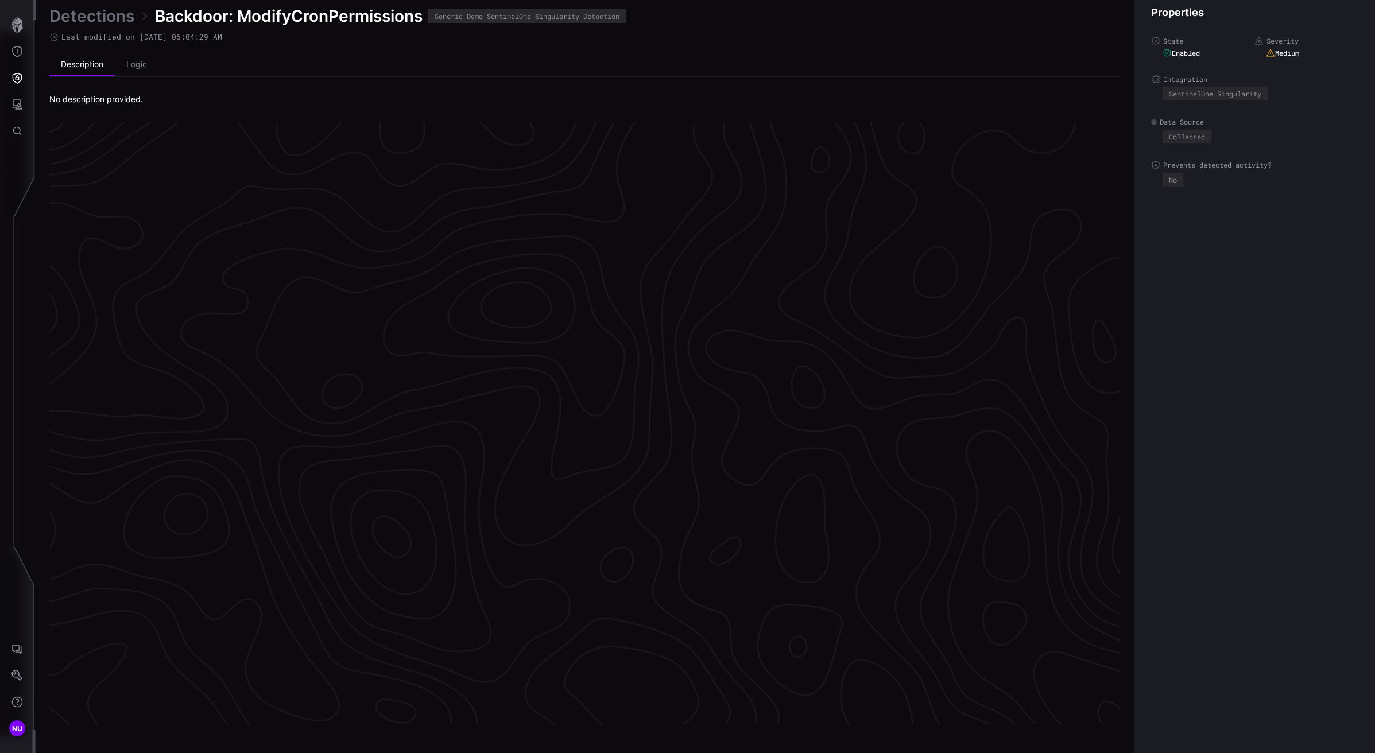
scroll to position [2287, 330]
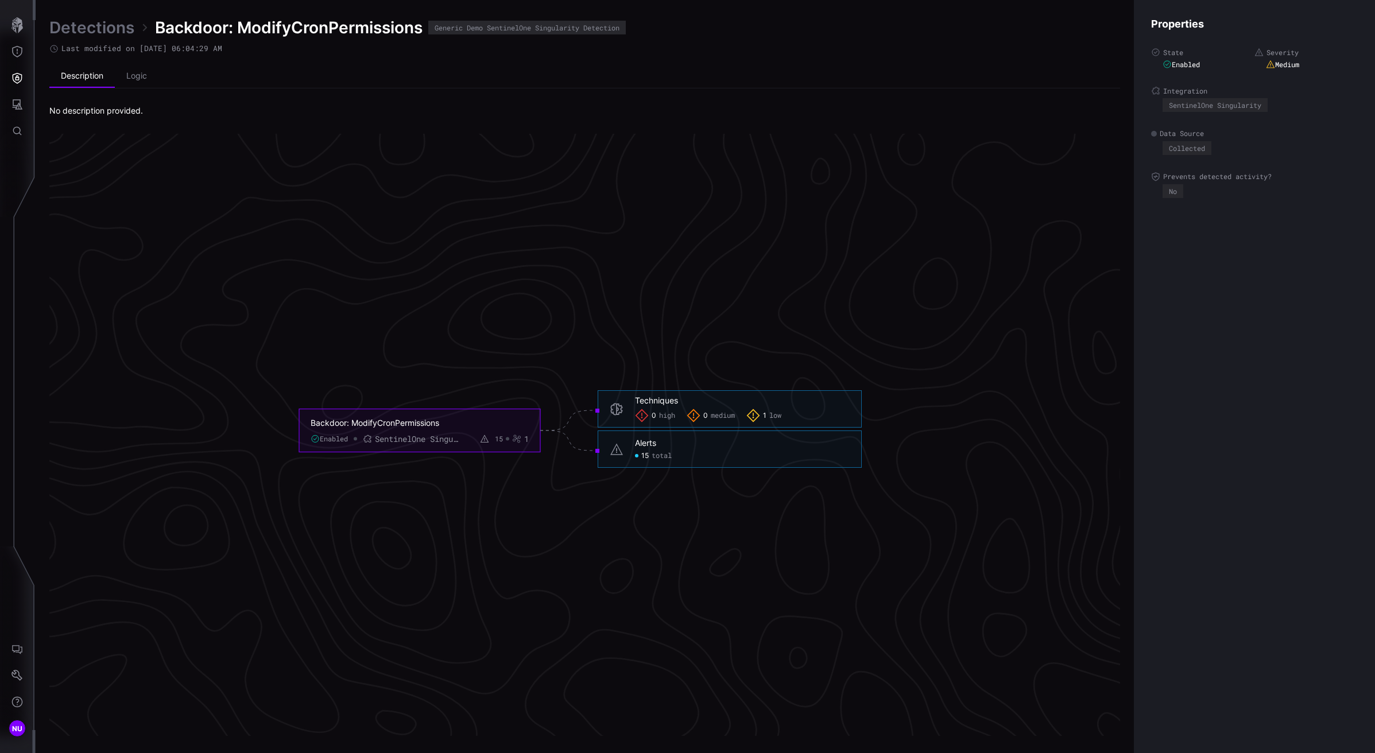
click at [489, 441] on div "15" at bounding box center [491, 438] width 23 height 9
click at [423, 404] on icon "Backdoor: ModifyCronPermissions Enabled SentinelOne Singularity 15 1 Techniques…" at bounding box center [580, 430] width 1722 height 5167
click at [20, 24] on icon "button" at bounding box center [17, 25] width 16 height 16
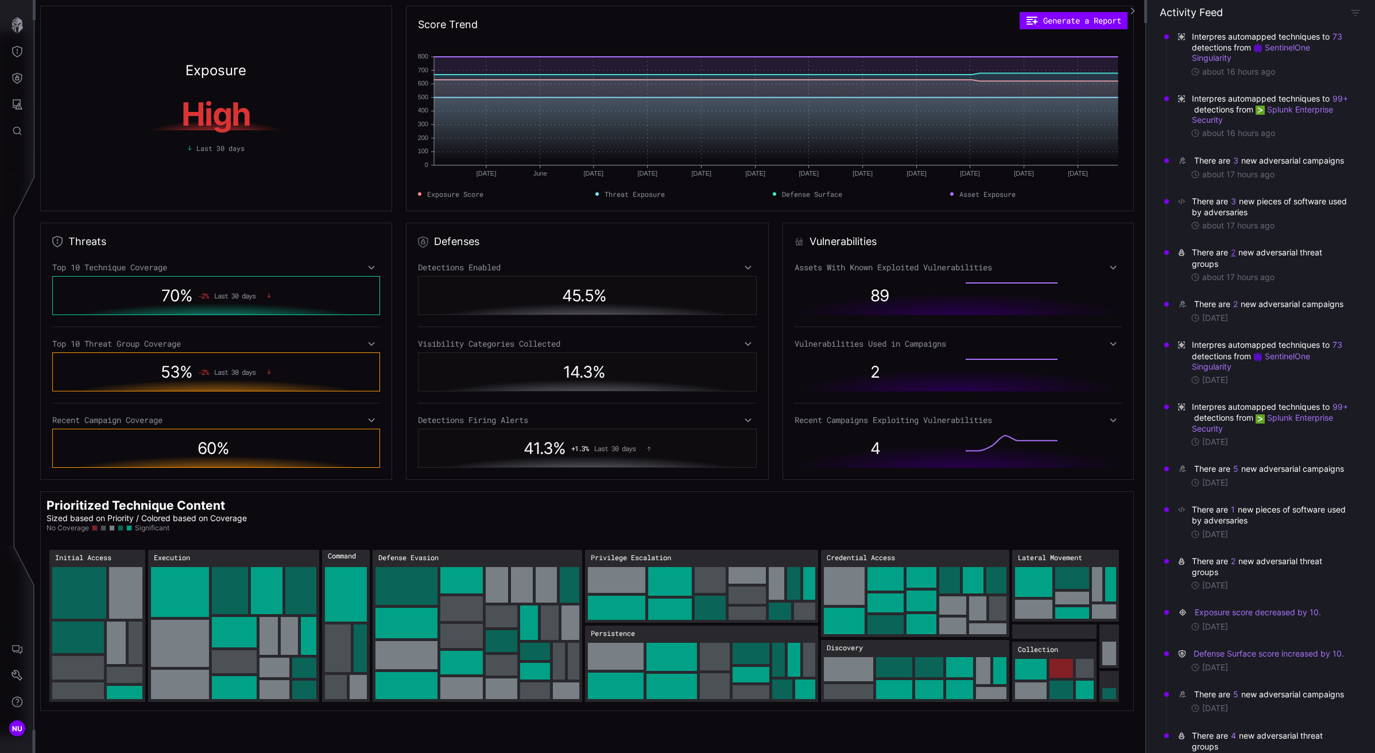
click at [1233, 259] on button "2" at bounding box center [1233, 252] width 6 height 11
click at [1225, 263] on link "Earth Baxia" at bounding box center [1267, 264] width 161 height 9
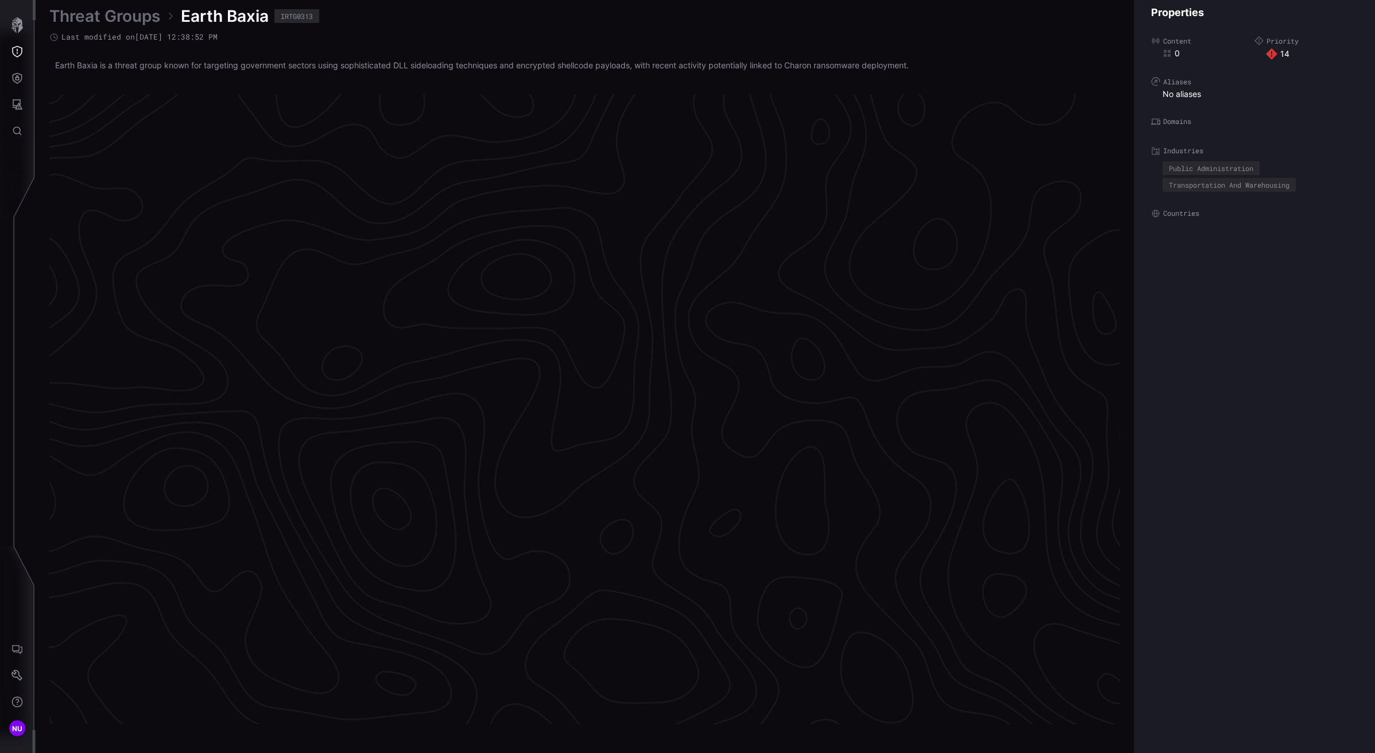
scroll to position [2273, 330]
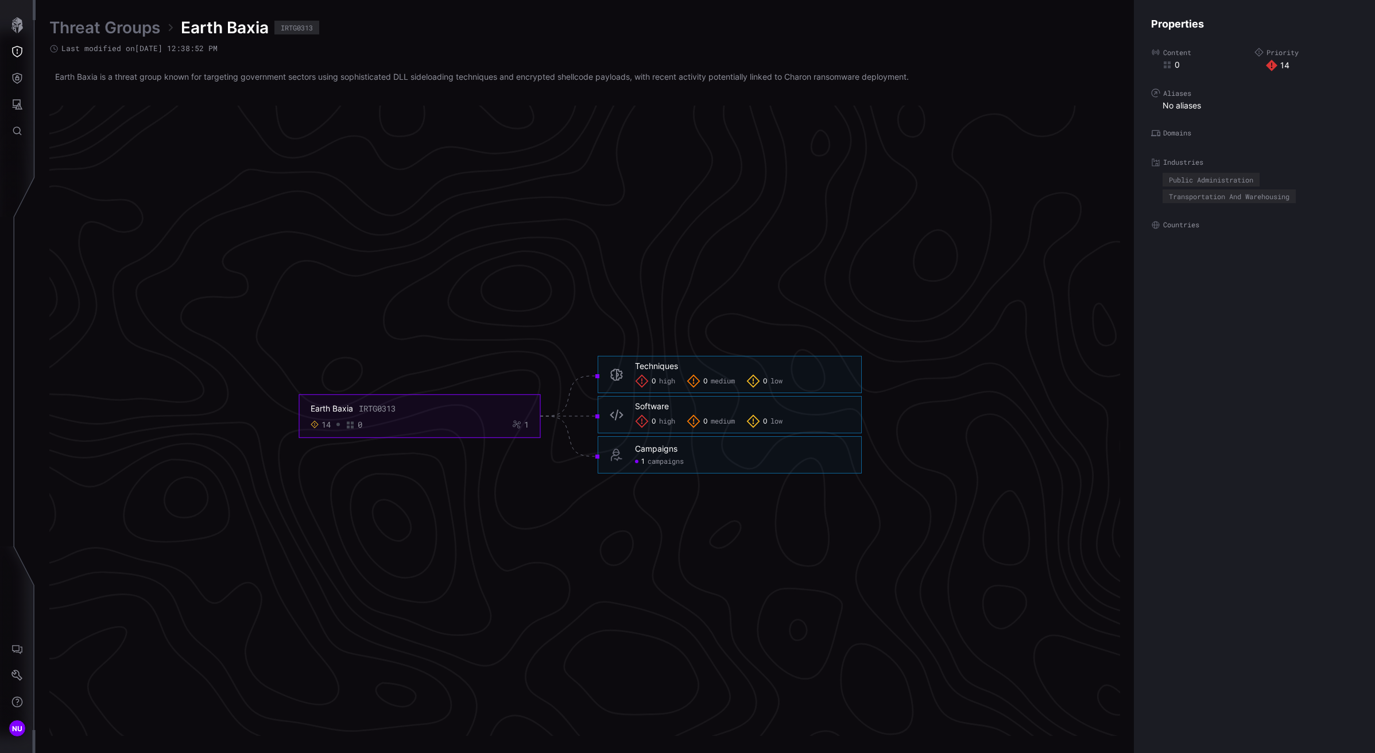
click at [307, 421] on foreignobject "Earth Baxia IRTG0313 14 0 1" at bounding box center [419, 416] width 241 height 43
click at [316, 423] on icon at bounding box center [314, 424] width 7 height 7
click at [1270, 68] on icon at bounding box center [1271, 65] width 11 height 11
click at [41, 25] on div "Threat Groups Earth Baxia IRTG0313 Last modified on [DATE] 12:38:52 PM Earth Ba…" at bounding box center [705, 376] width 1339 height 753
click at [26, 19] on button "button" at bounding box center [17, 25] width 33 height 26
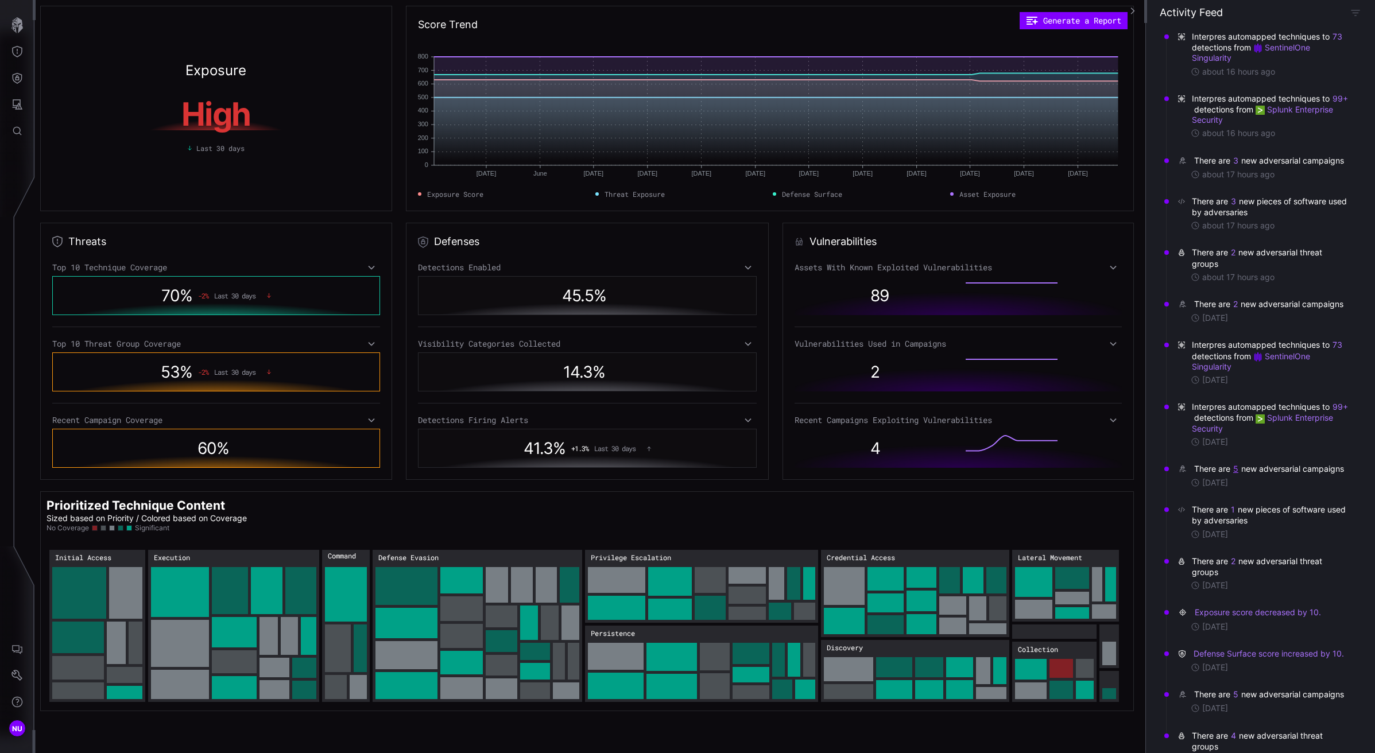
click at [1234, 475] on button "5" at bounding box center [1236, 468] width 6 height 11
click at [1235, 490] on link "Ongoing SonicWall Secure Mobile Access (SMA) Exploitation Campaign using the OV…" at bounding box center [1270, 490] width 161 height 9
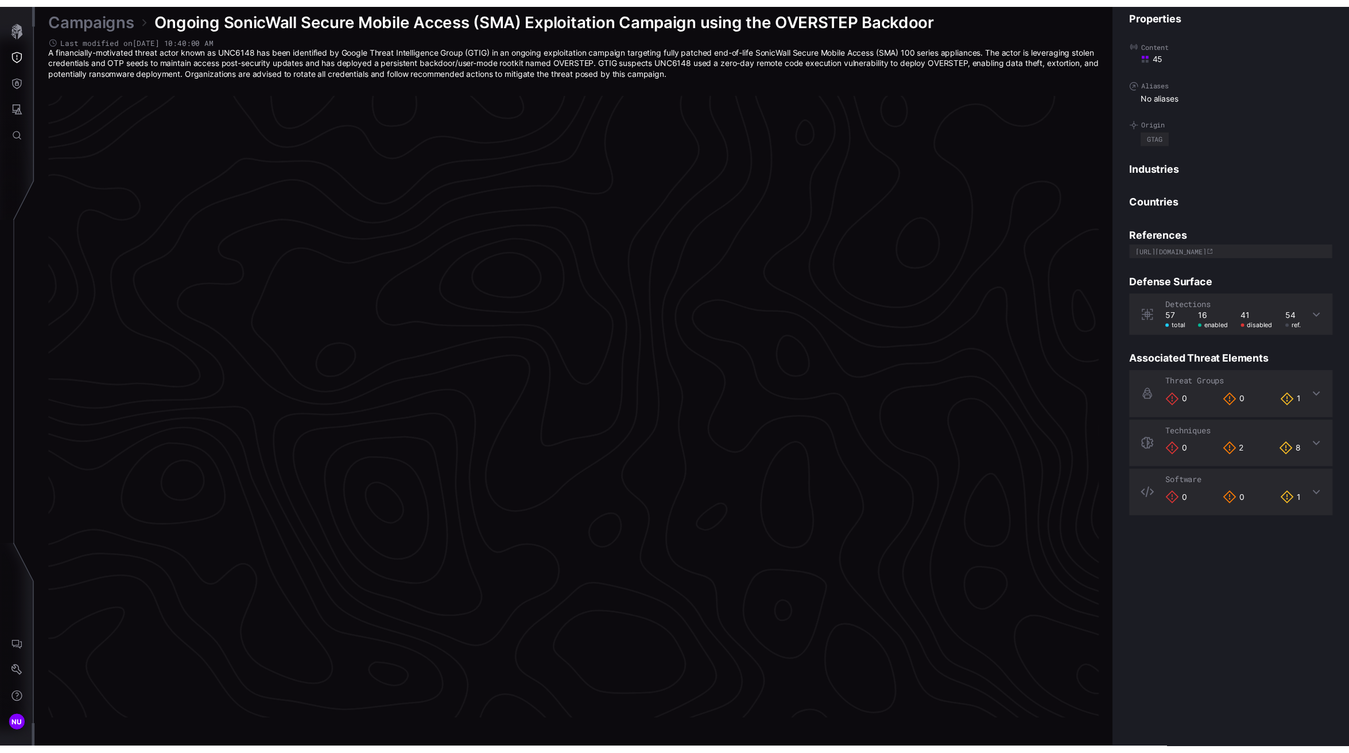
scroll to position [2271, 330]
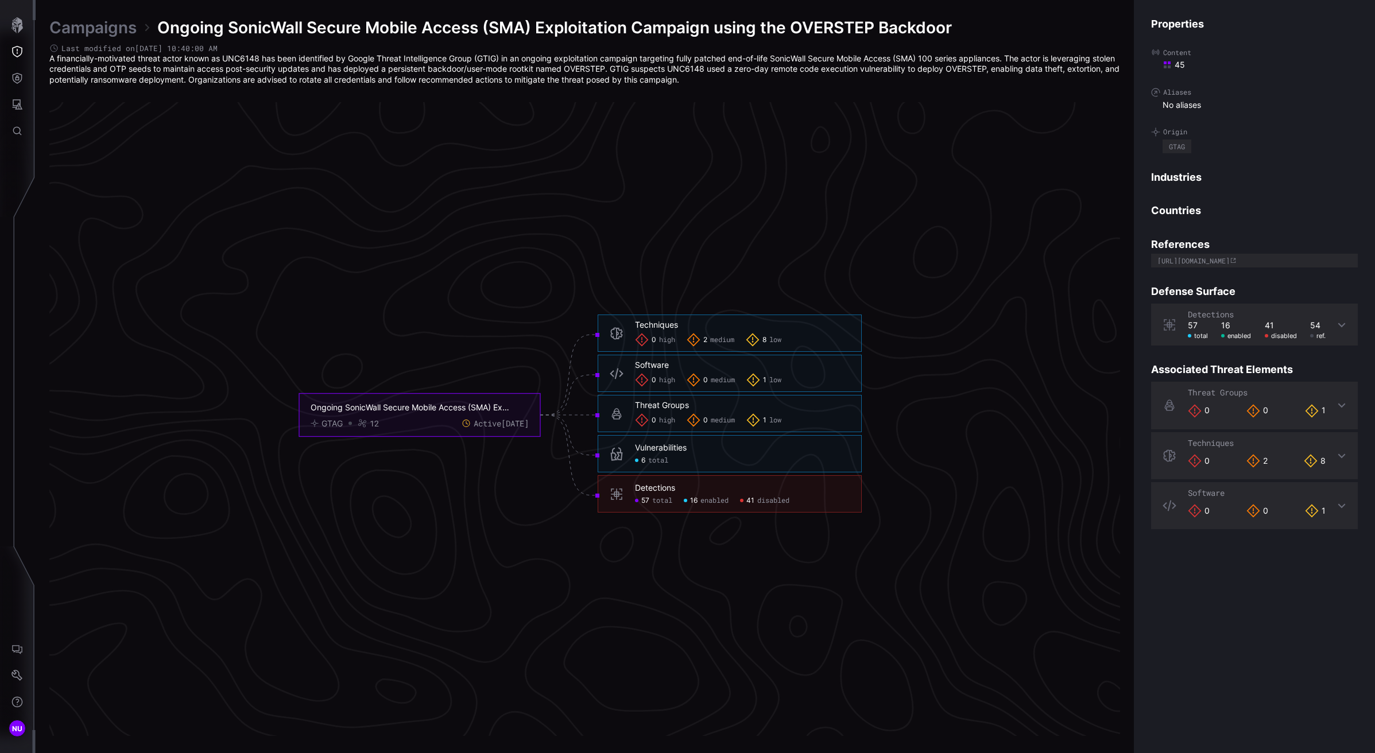
click at [317, 426] on icon at bounding box center [315, 424] width 8 height 8
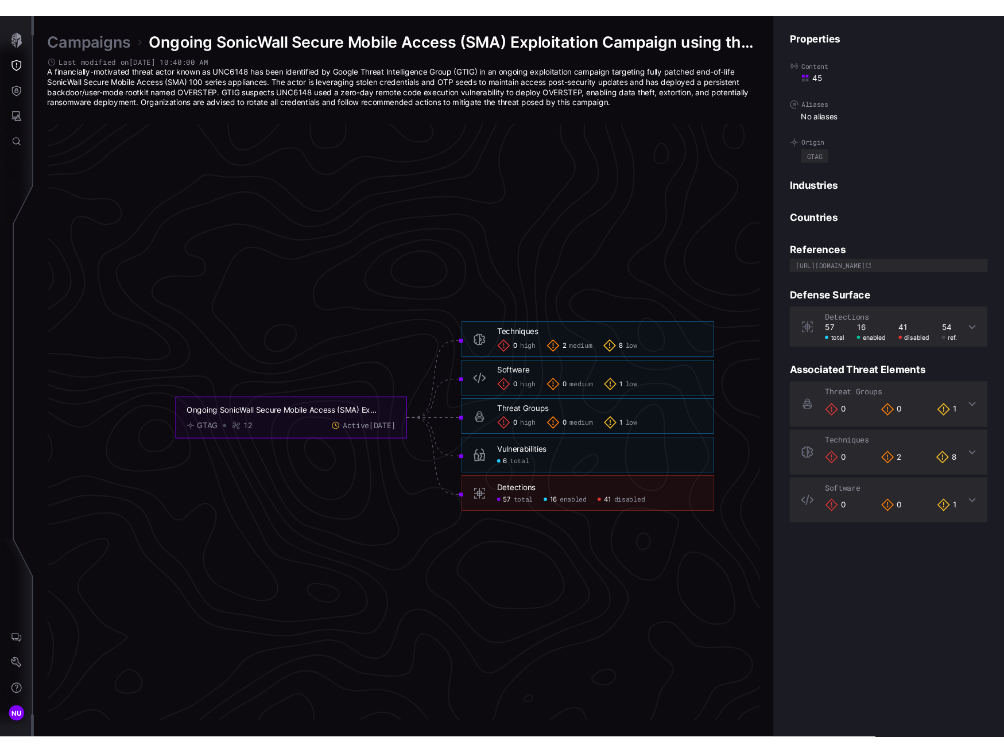
scroll to position [2276, 493]
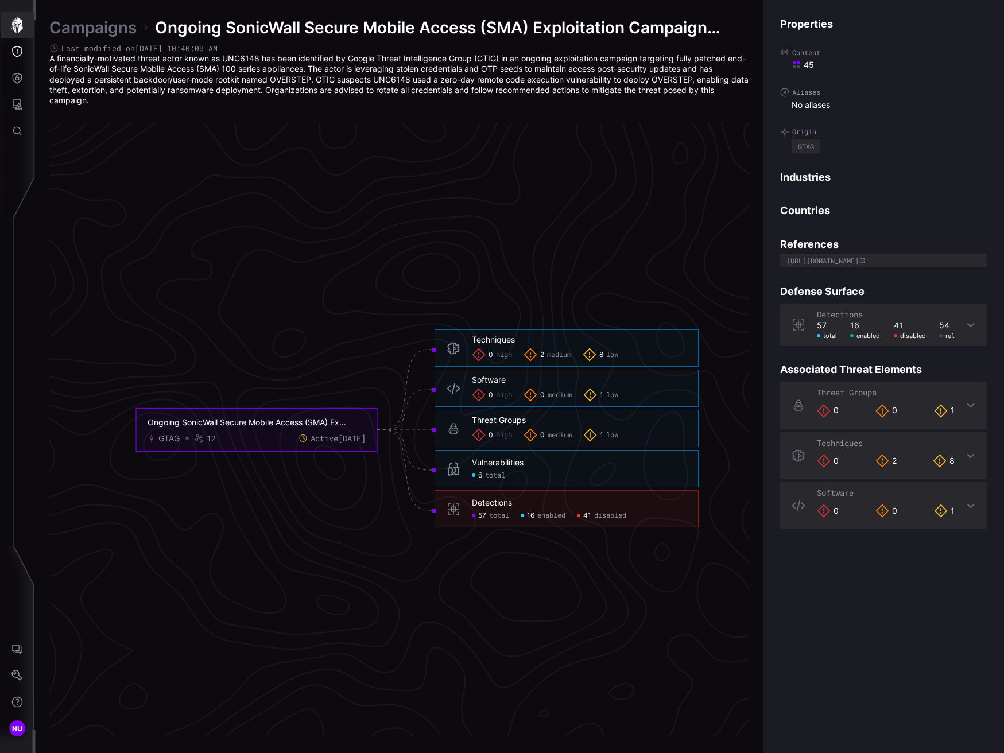
click at [14, 21] on icon "button" at bounding box center [17, 25] width 16 height 16
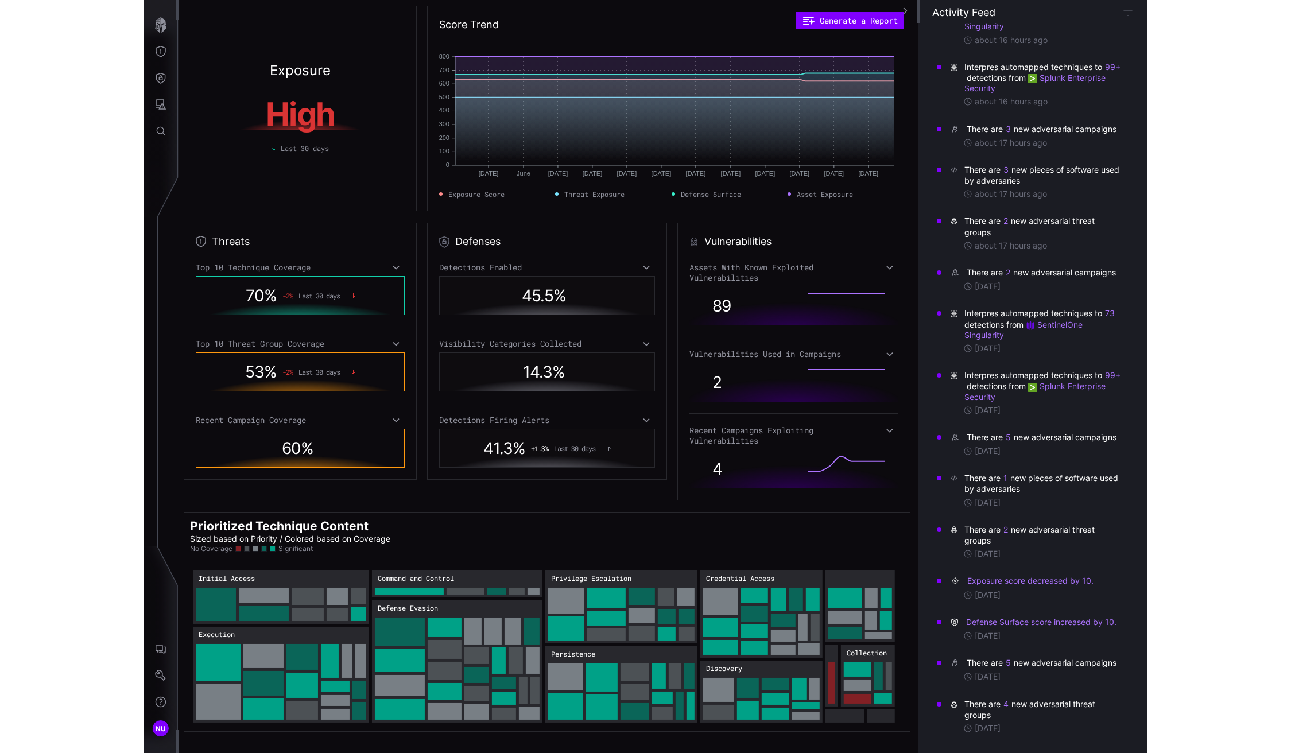
scroll to position [84, 0]
